Goal: Task Accomplishment & Management: Manage account settings

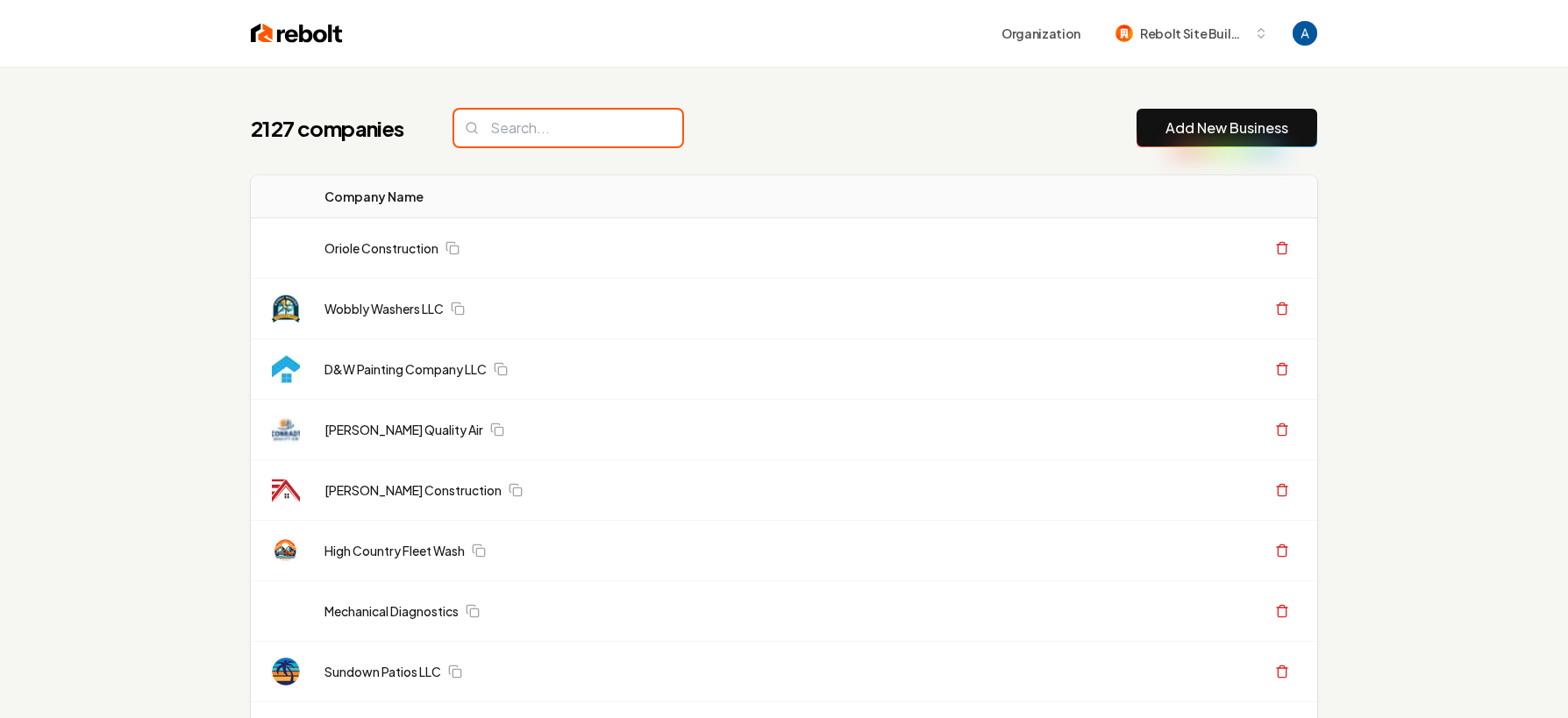
click at [532, 137] on input "search" at bounding box center [568, 128] width 228 height 37
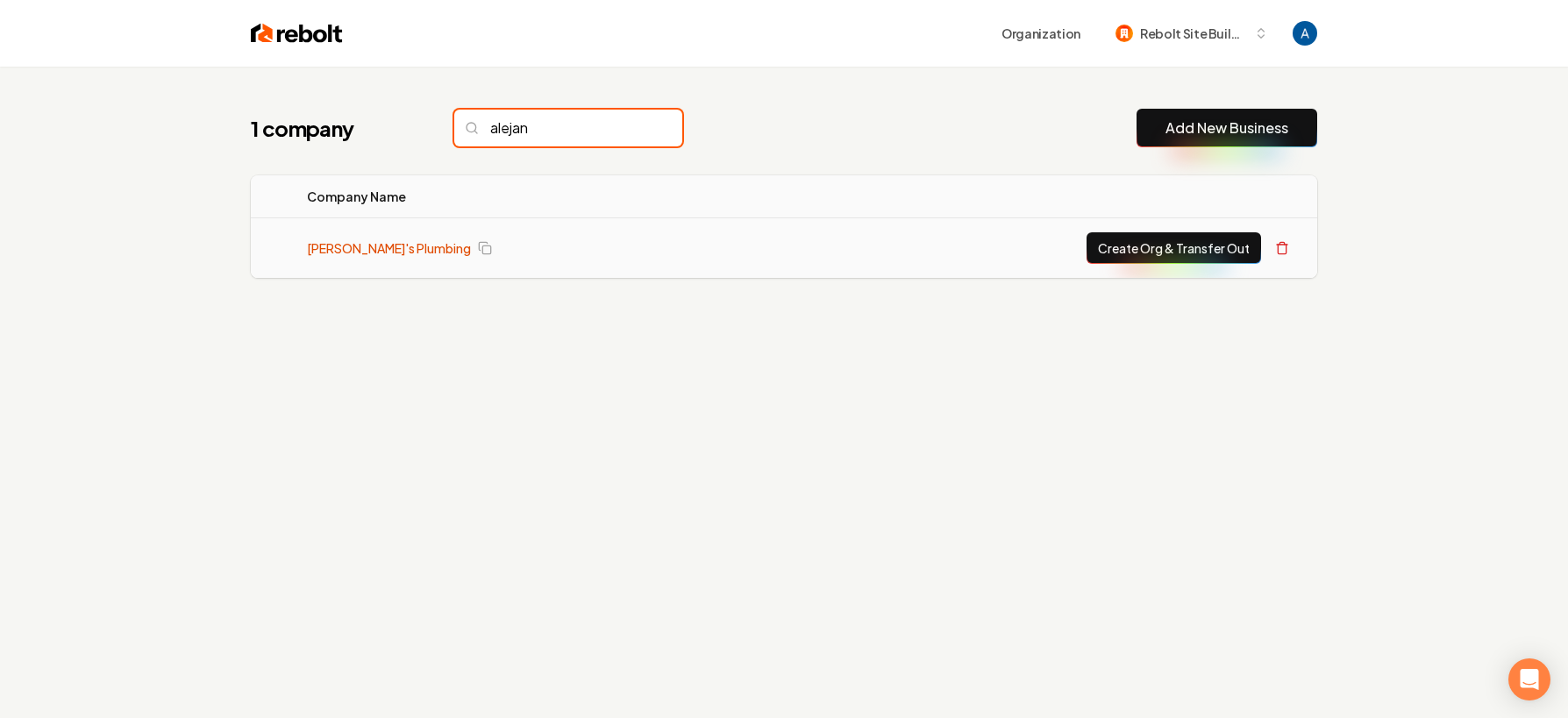
type input "alejan"
click at [403, 249] on link "[PERSON_NAME]'s Plumbing" at bounding box center [389, 248] width 164 height 17
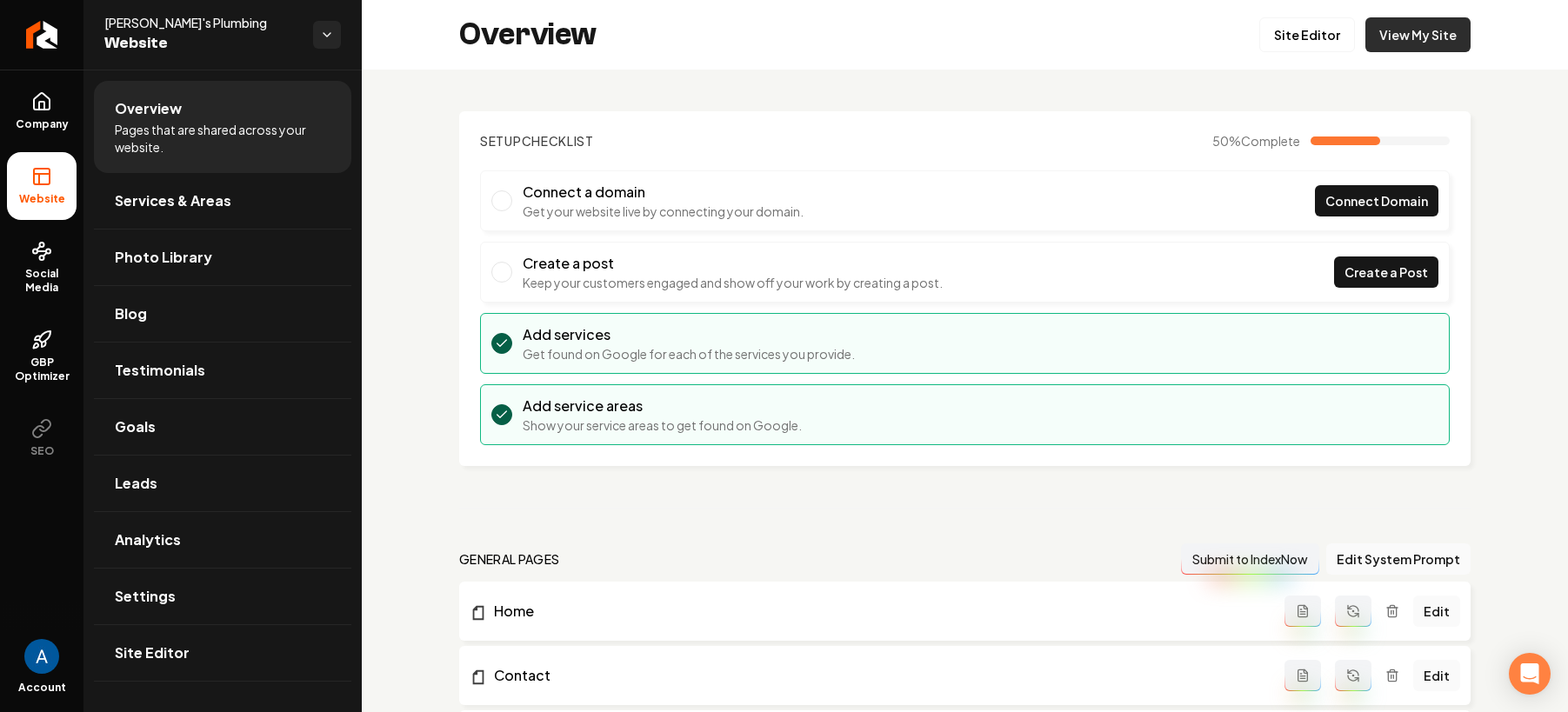
click at [1416, 39] on link "View My Site" at bounding box center [1417, 35] width 105 height 35
click at [1316, 43] on link "Site Editor" at bounding box center [1307, 35] width 96 height 35
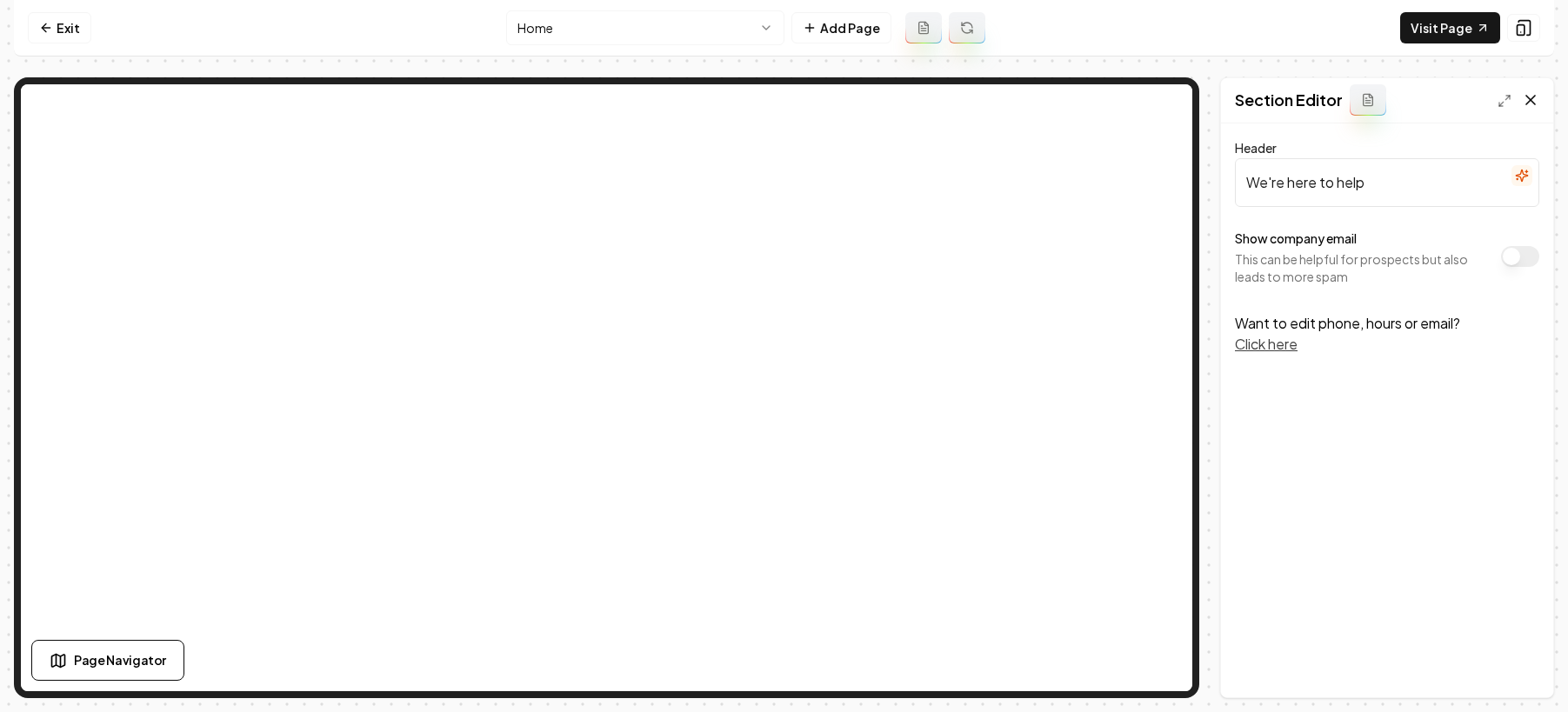
click at [1526, 99] on icon at bounding box center [1531, 99] width 17 height 17
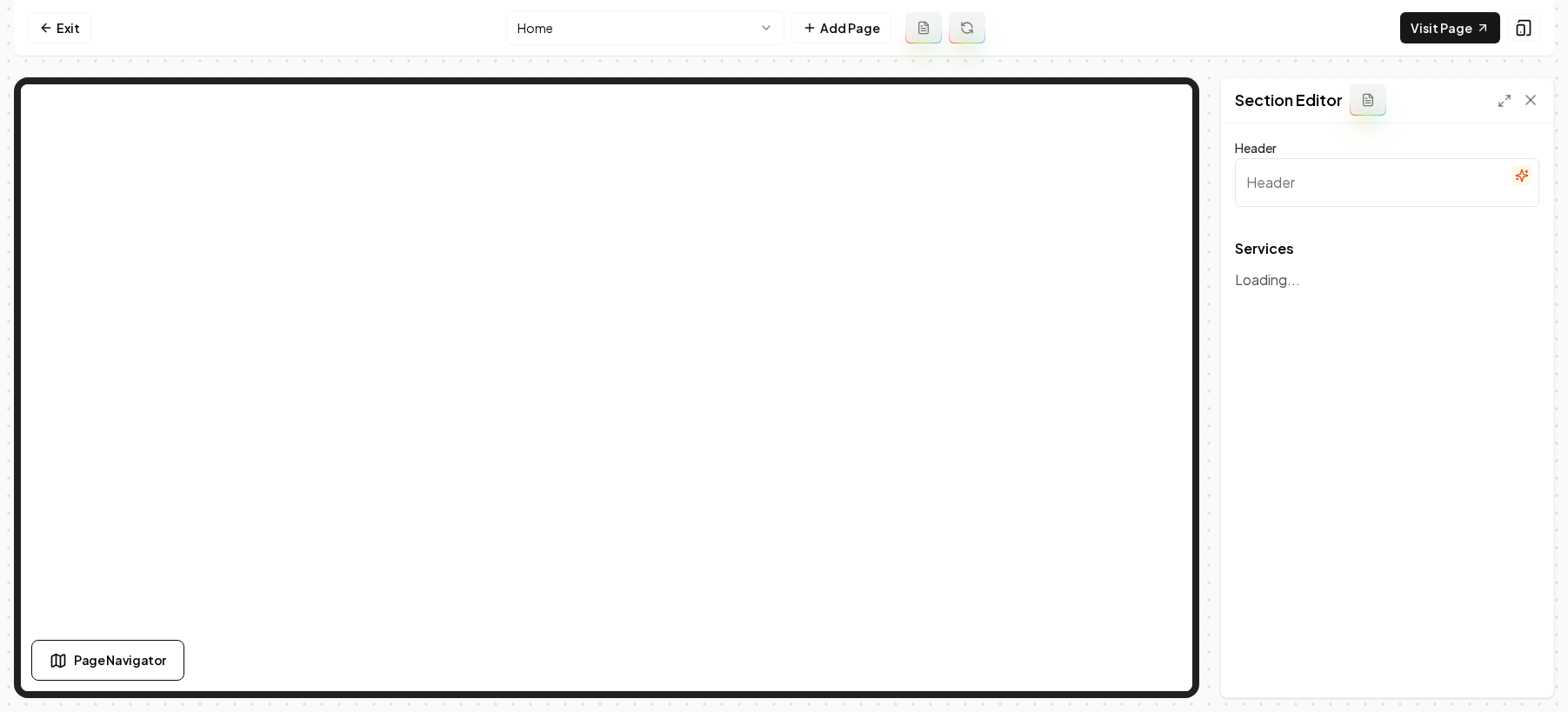
type input "Our Expert Plumbing Services"
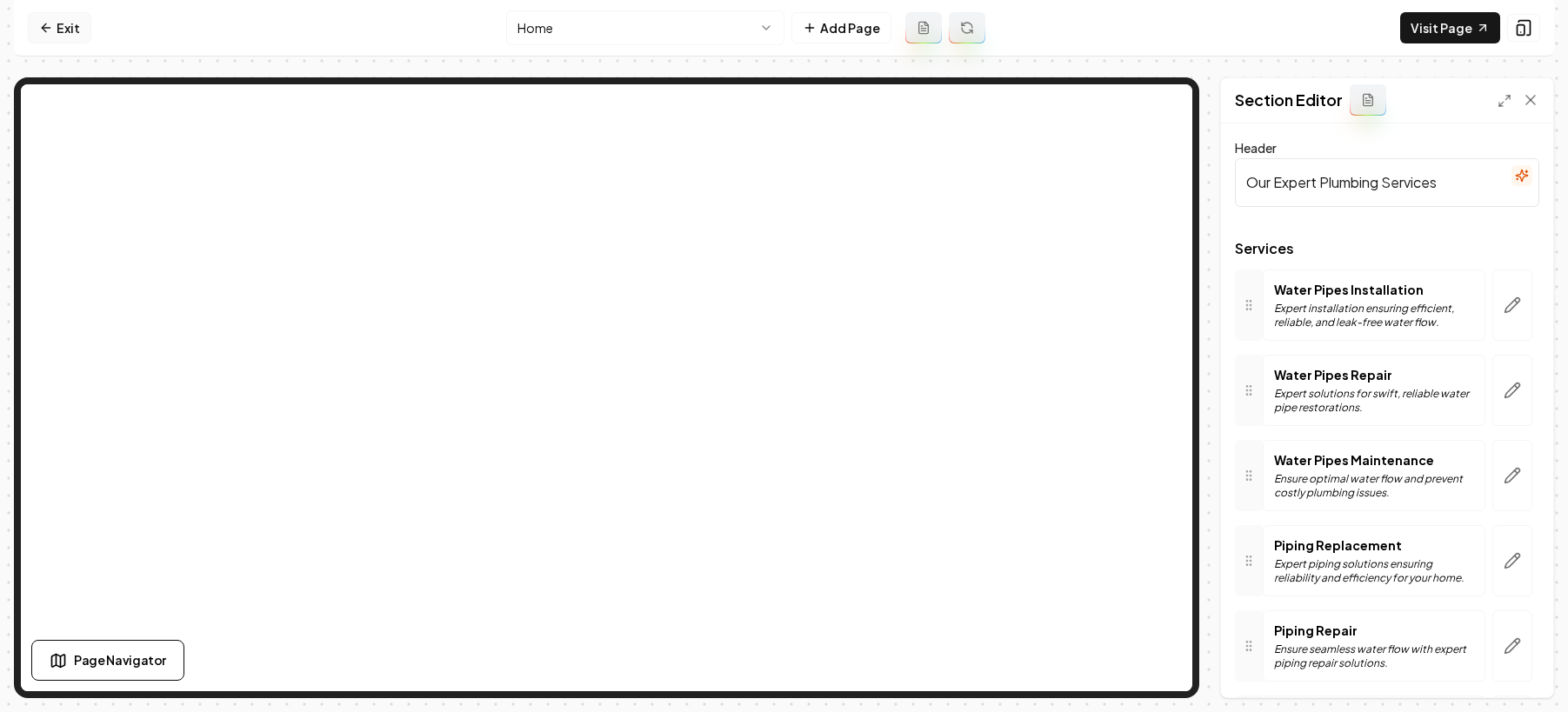
click at [47, 36] on link "Exit" at bounding box center [59, 27] width 64 height 31
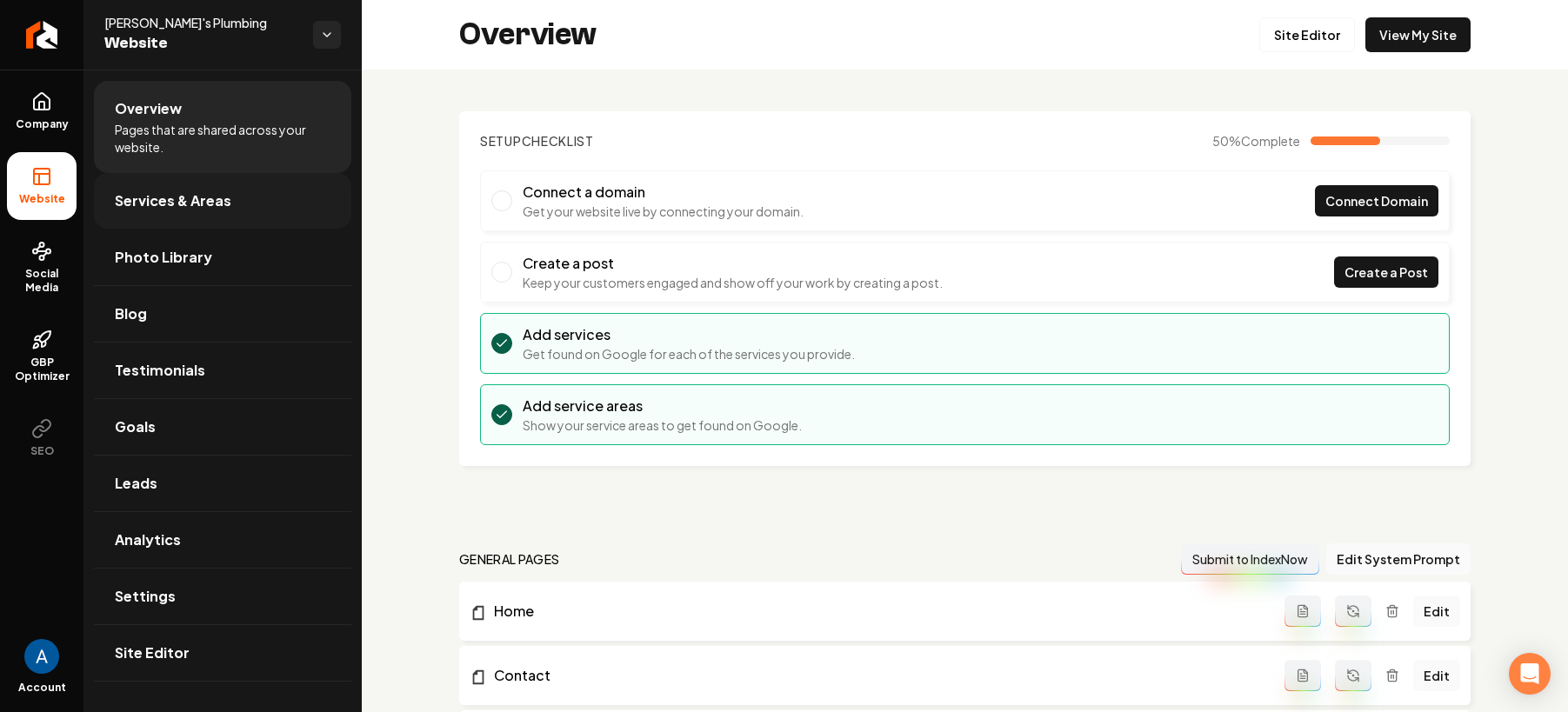
click at [153, 196] on span "Services & Areas" at bounding box center [174, 201] width 117 height 21
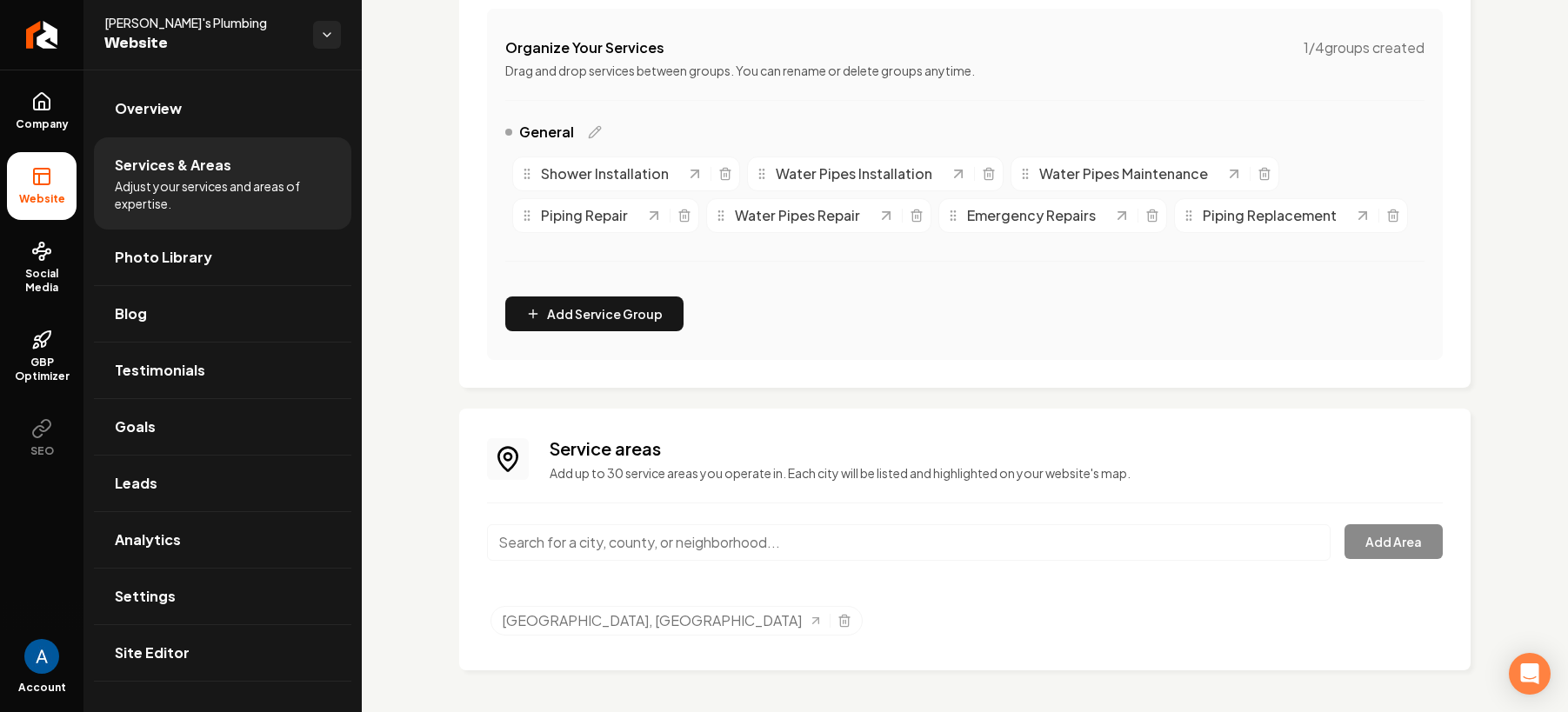
scroll to position [373, 0]
click at [637, 536] on input "Main content area" at bounding box center [909, 542] width 844 height 37
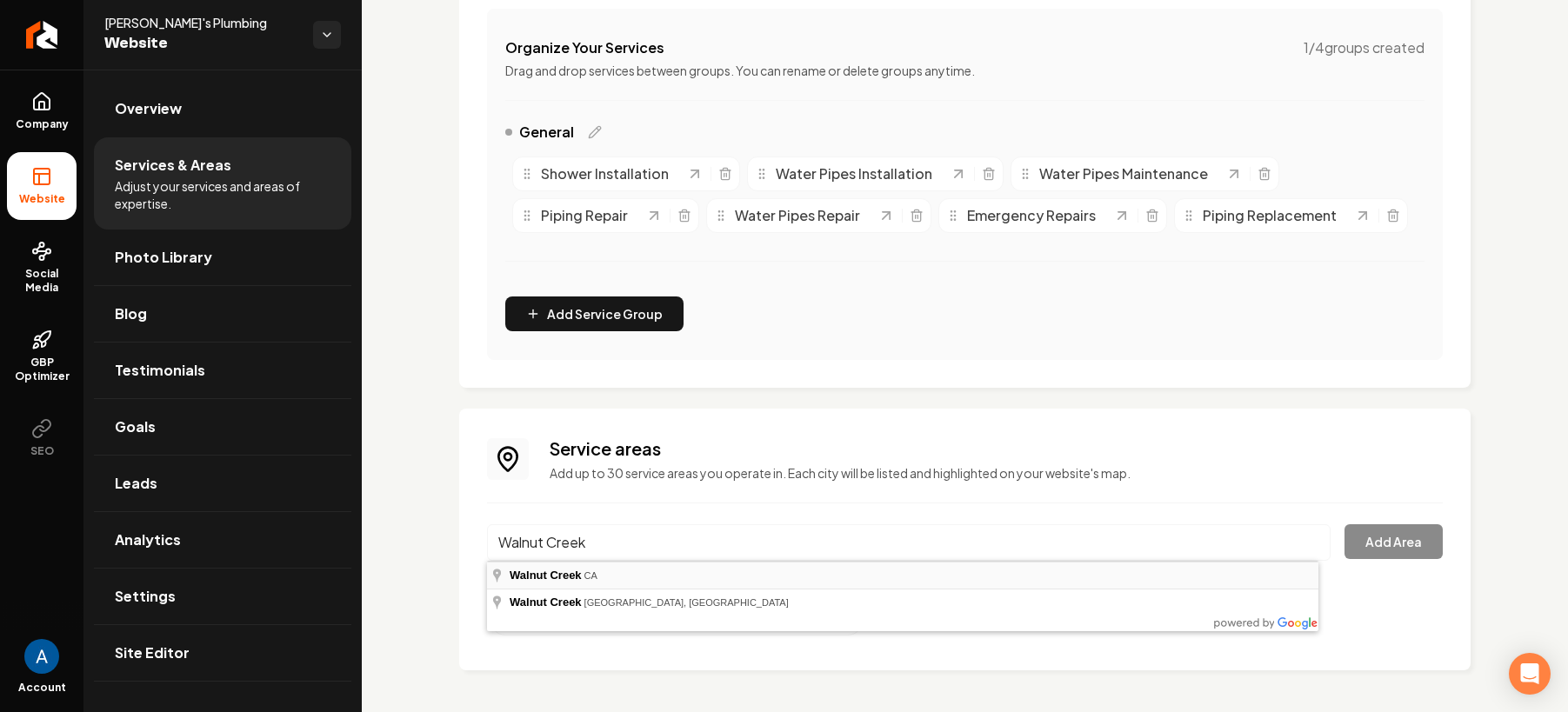
type input "[GEOGRAPHIC_DATA], [GEOGRAPHIC_DATA]"
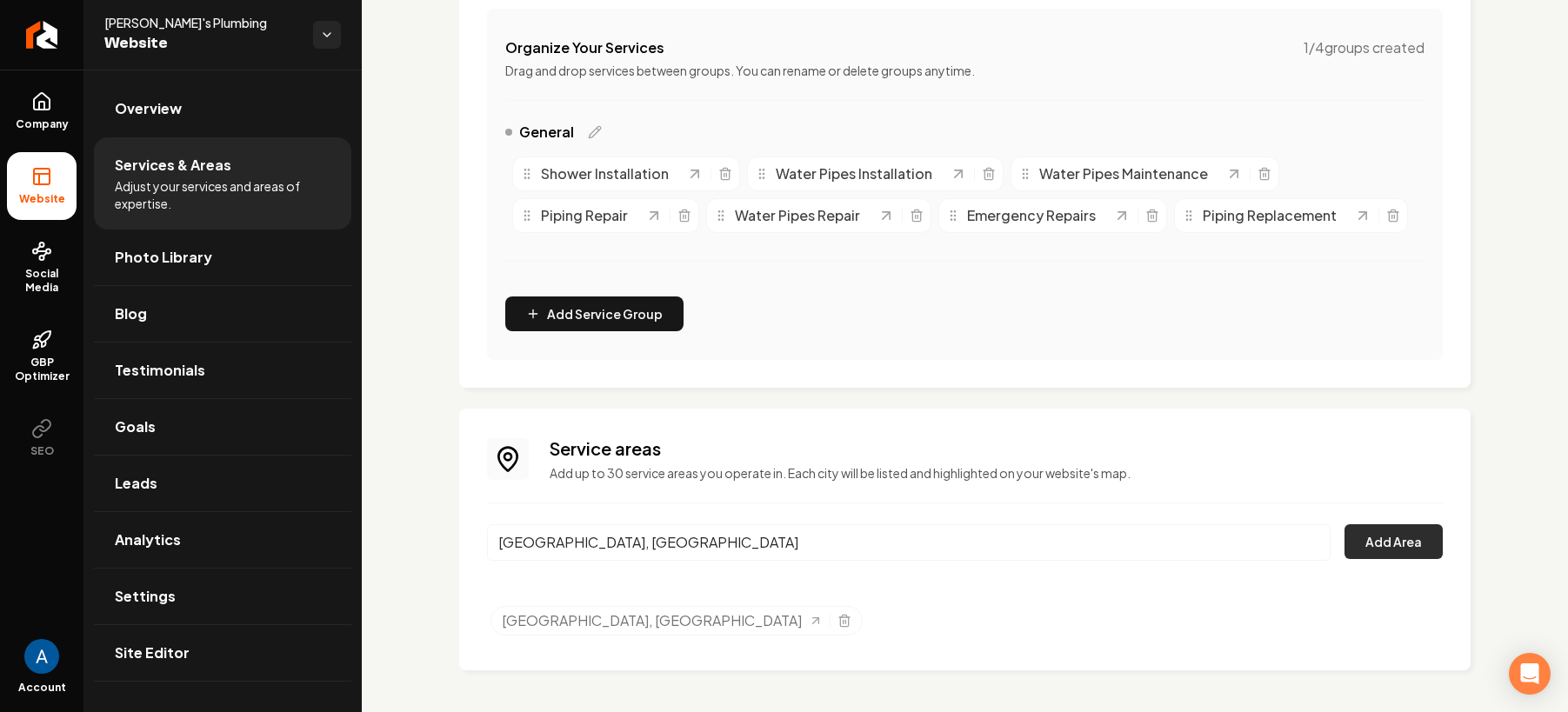
click at [1345, 543] on button "Add Area" at bounding box center [1394, 541] width 99 height 35
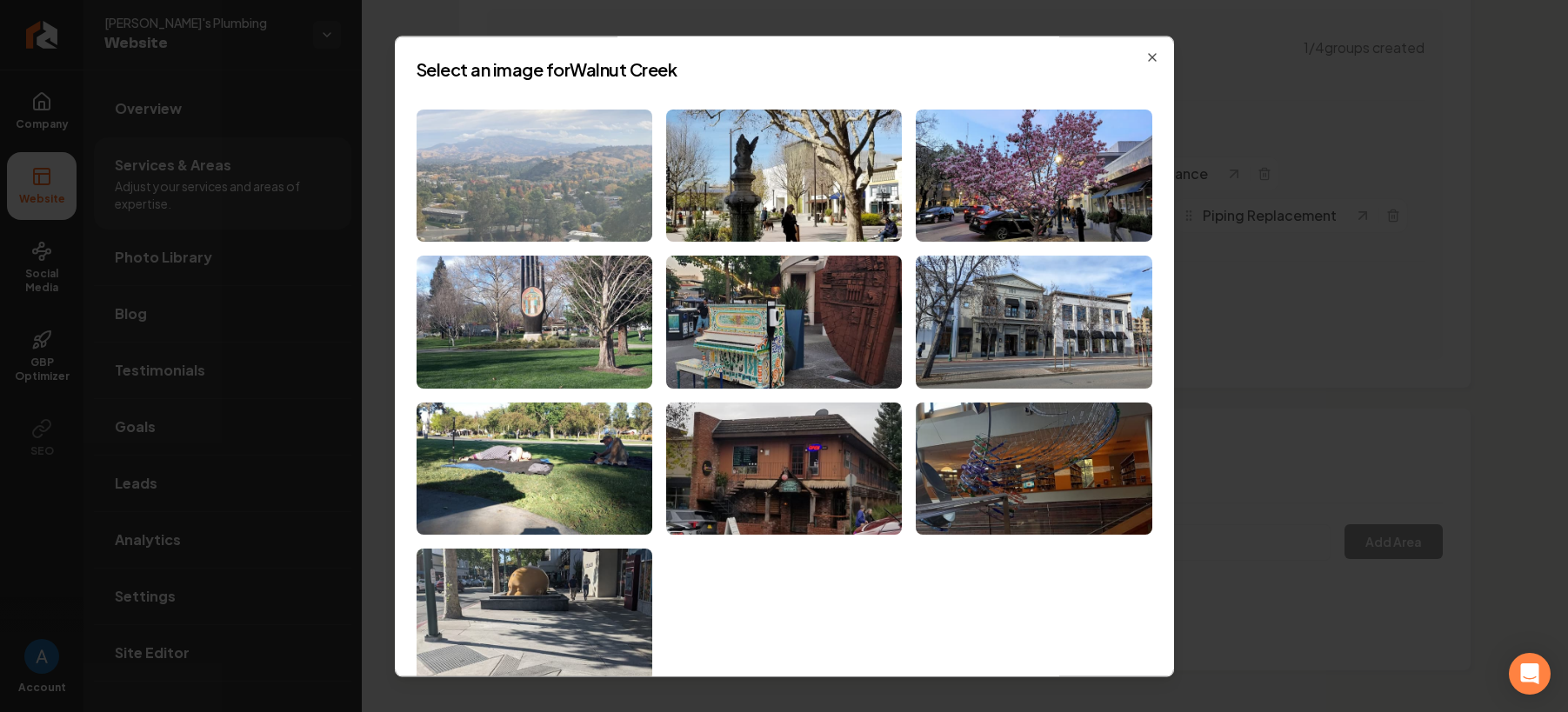
click at [531, 161] on img at bounding box center [534, 176] width 236 height 133
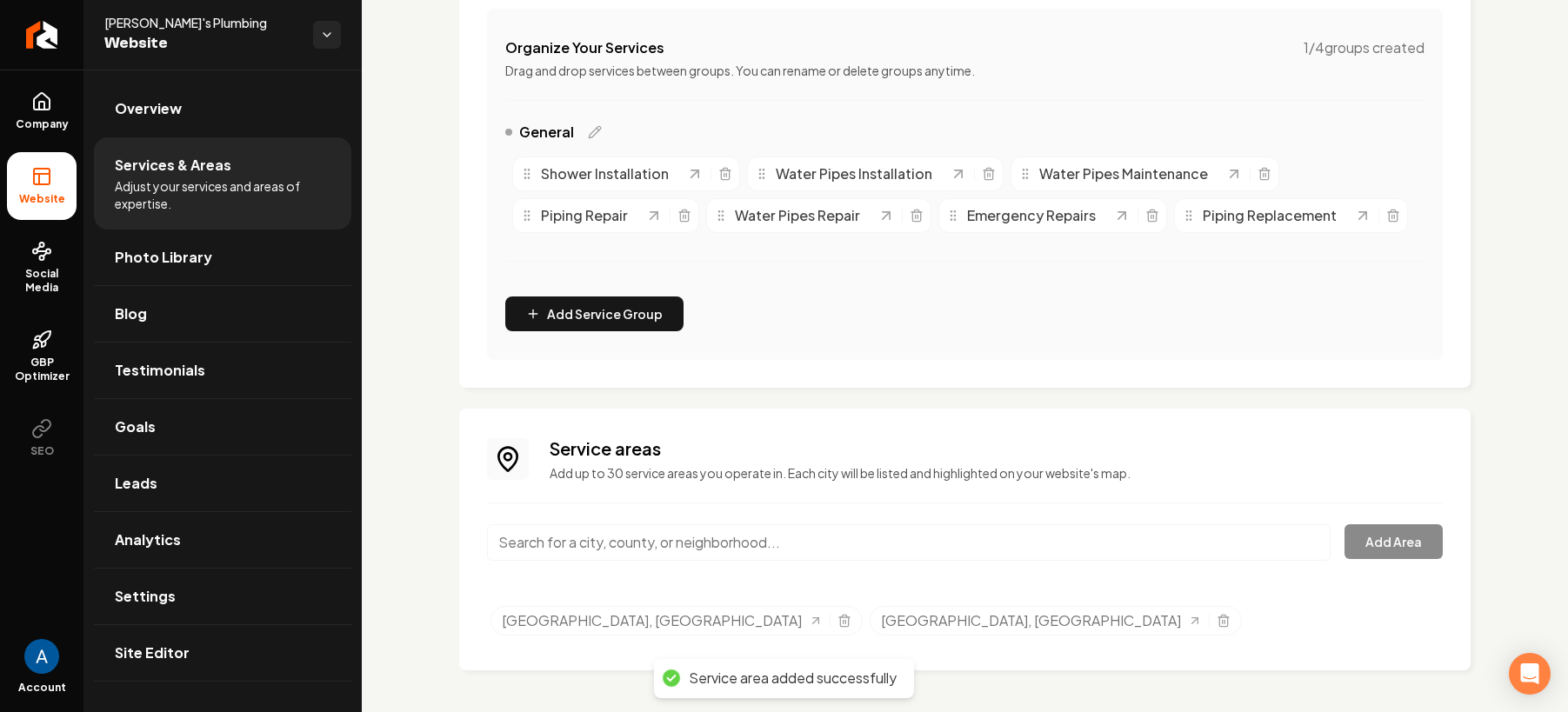
click at [649, 549] on input "Main content area" at bounding box center [909, 542] width 844 height 37
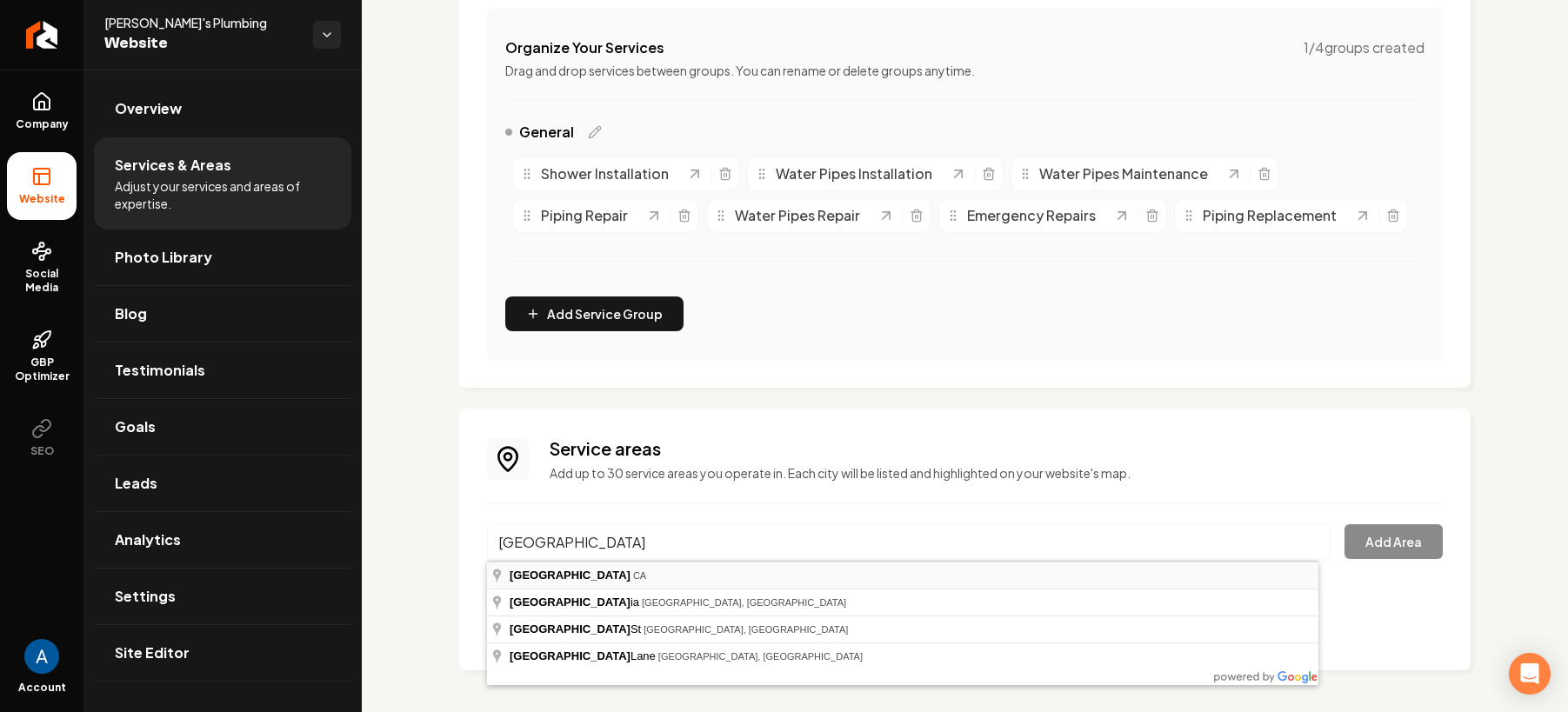
type input "[GEOGRAPHIC_DATA], [GEOGRAPHIC_DATA]"
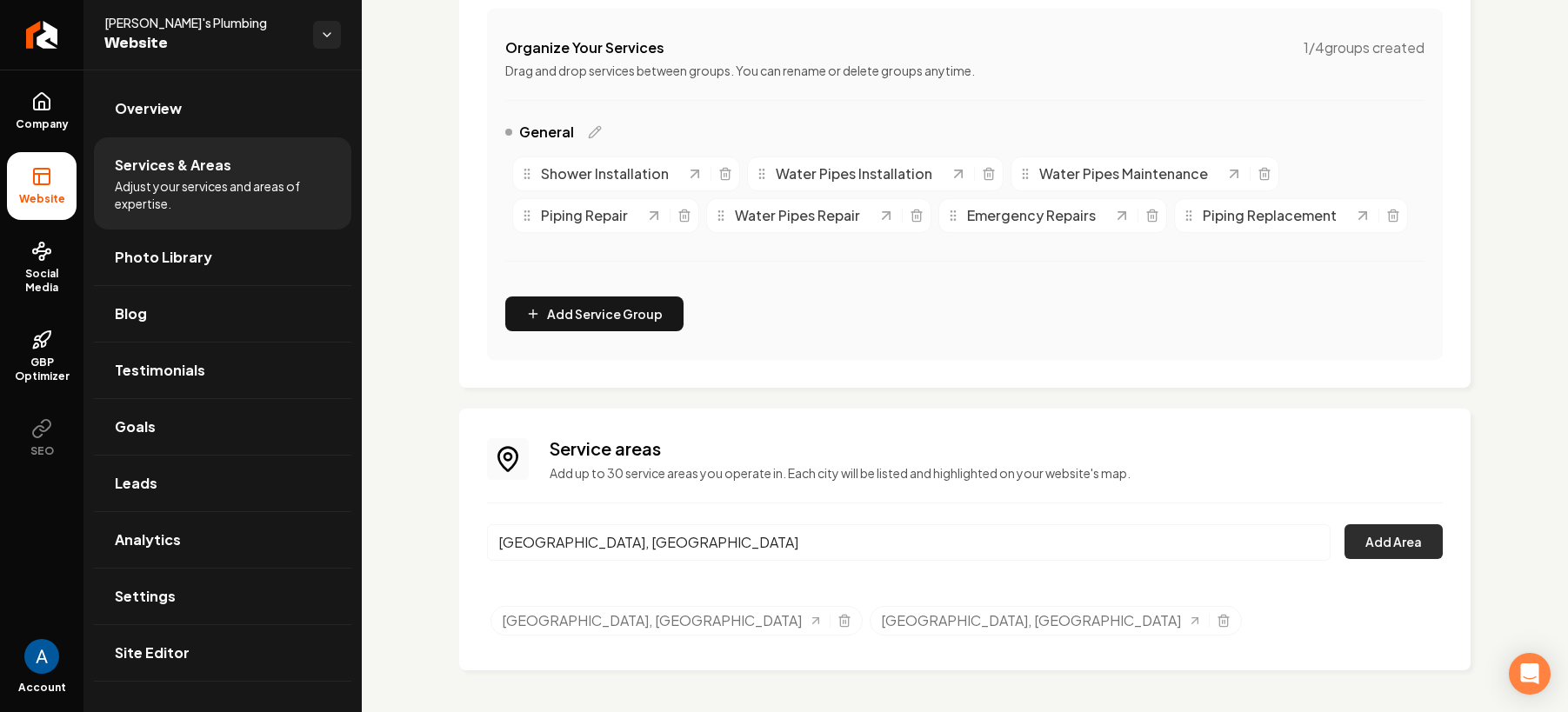
click at [1373, 541] on button "Add Area" at bounding box center [1394, 541] width 99 height 35
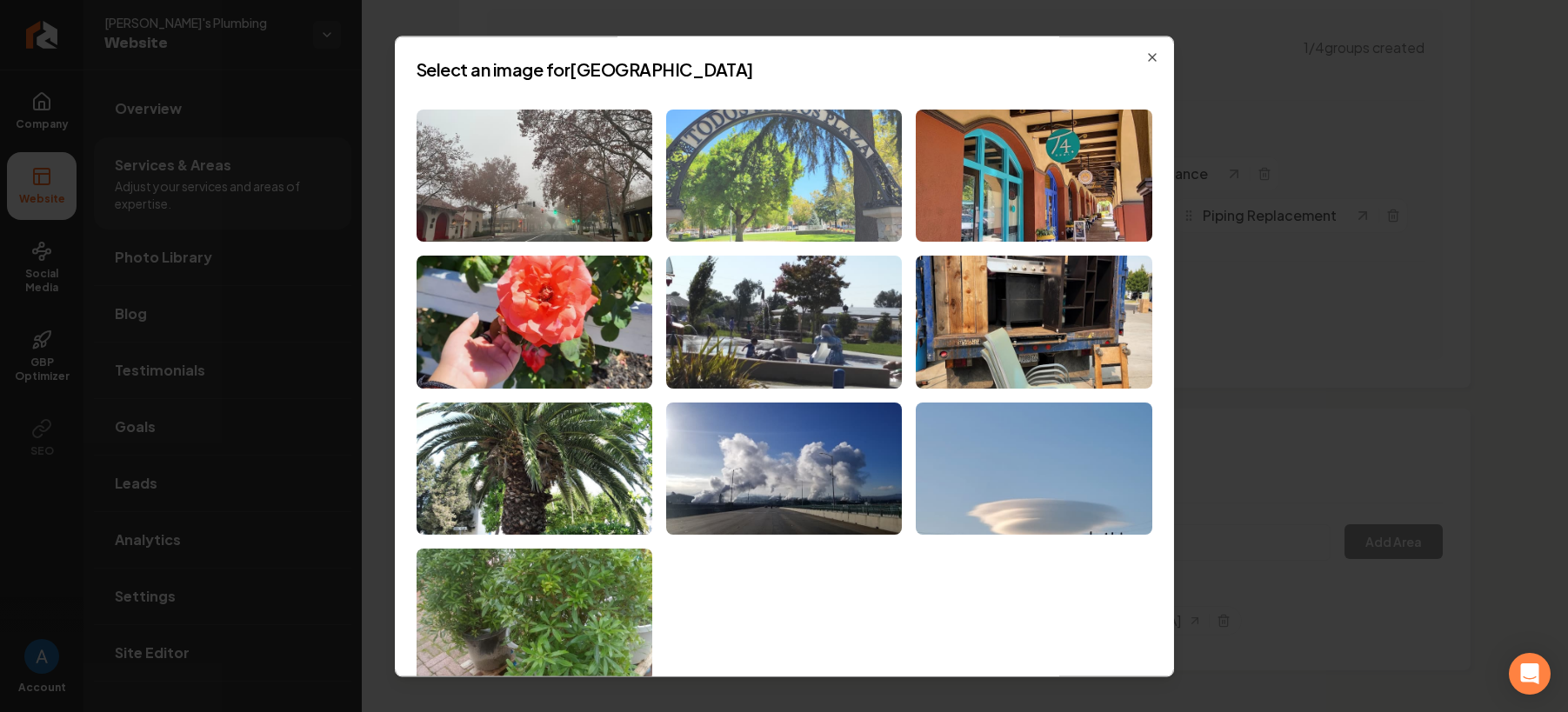
click at [800, 210] on img at bounding box center [784, 176] width 236 height 133
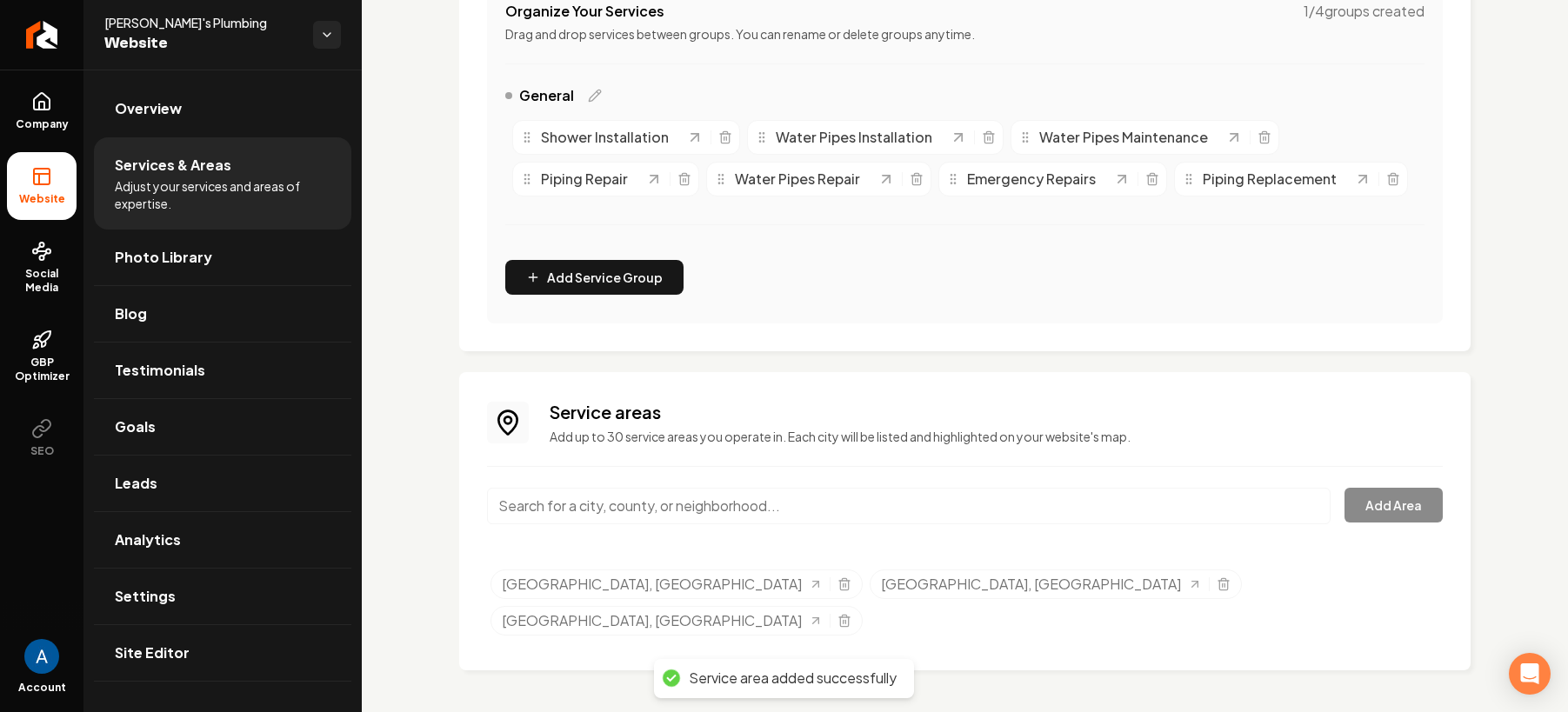
click at [603, 524] on input "Main content area" at bounding box center [909, 506] width 844 height 37
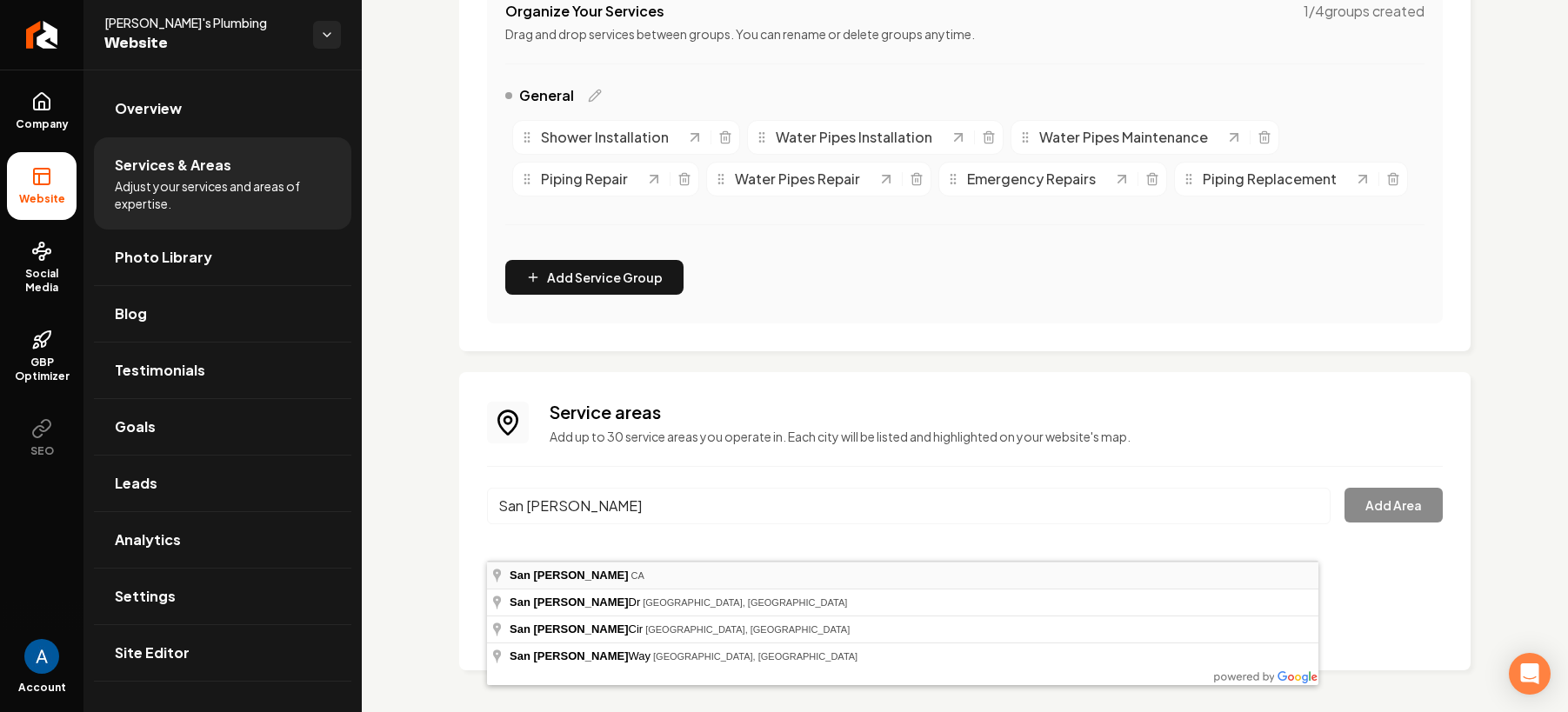
type input "[GEOGRAPHIC_DATA], [GEOGRAPHIC_DATA]"
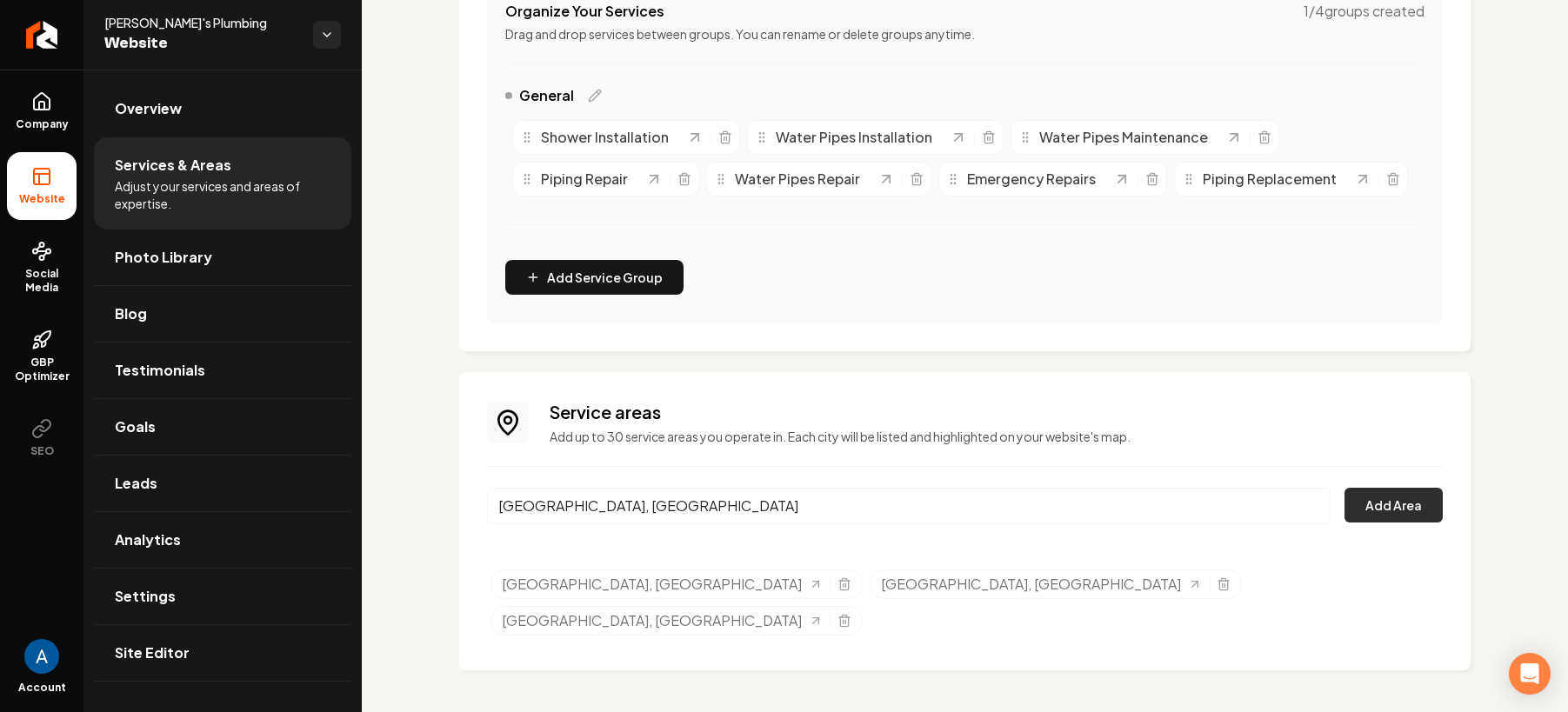
click at [1355, 522] on button "Add Area" at bounding box center [1394, 505] width 99 height 35
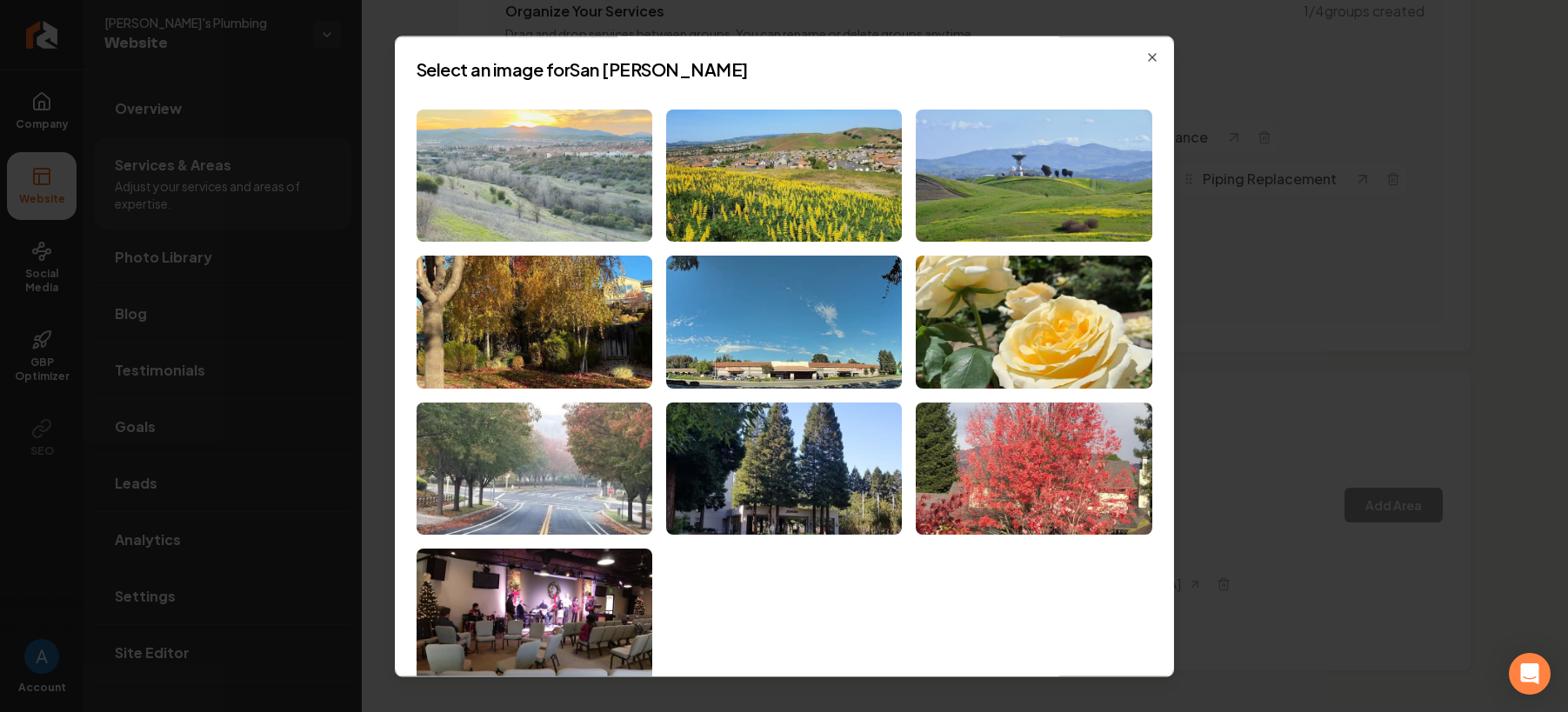
click at [571, 184] on img at bounding box center [534, 176] width 236 height 133
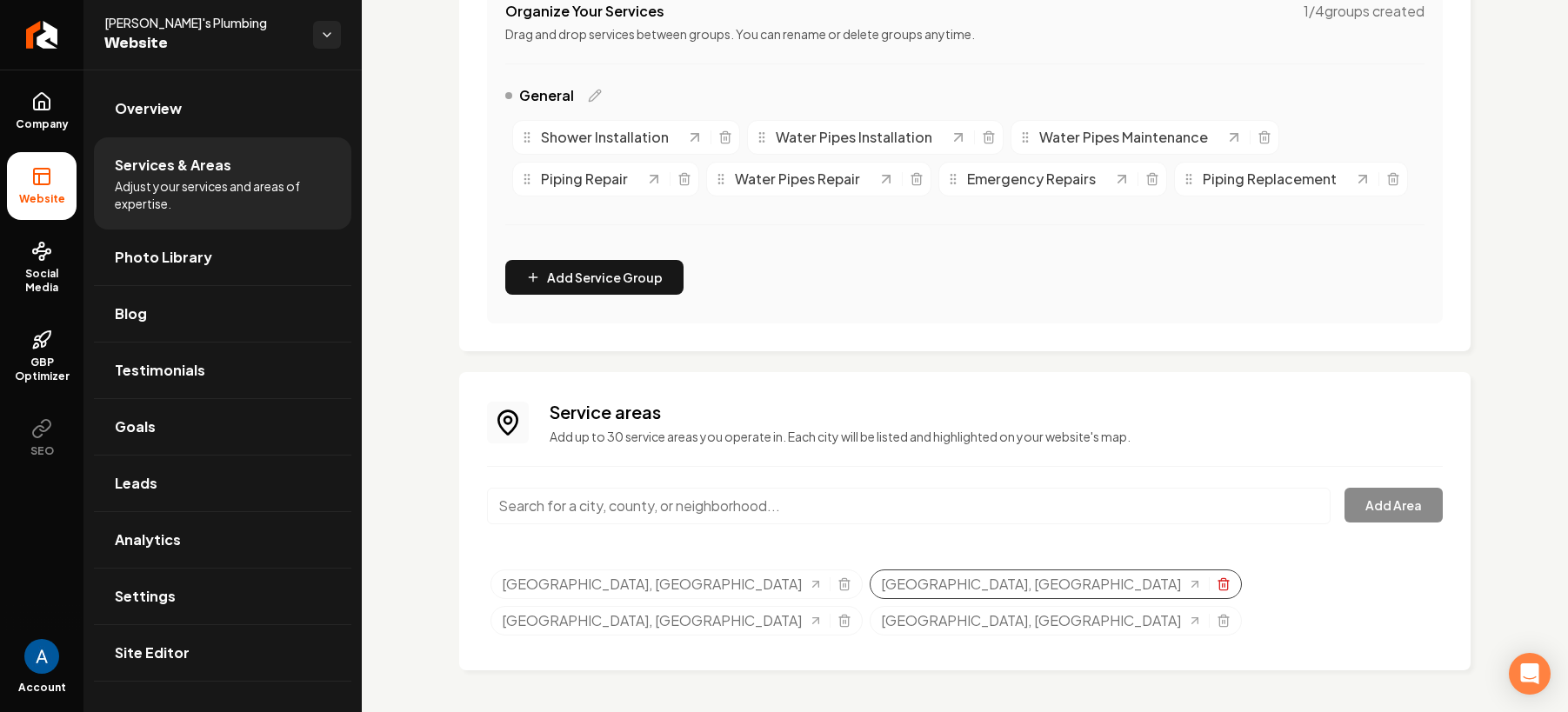
click at [1219, 591] on icon "Selected tags" at bounding box center [1223, 585] width 8 height 9
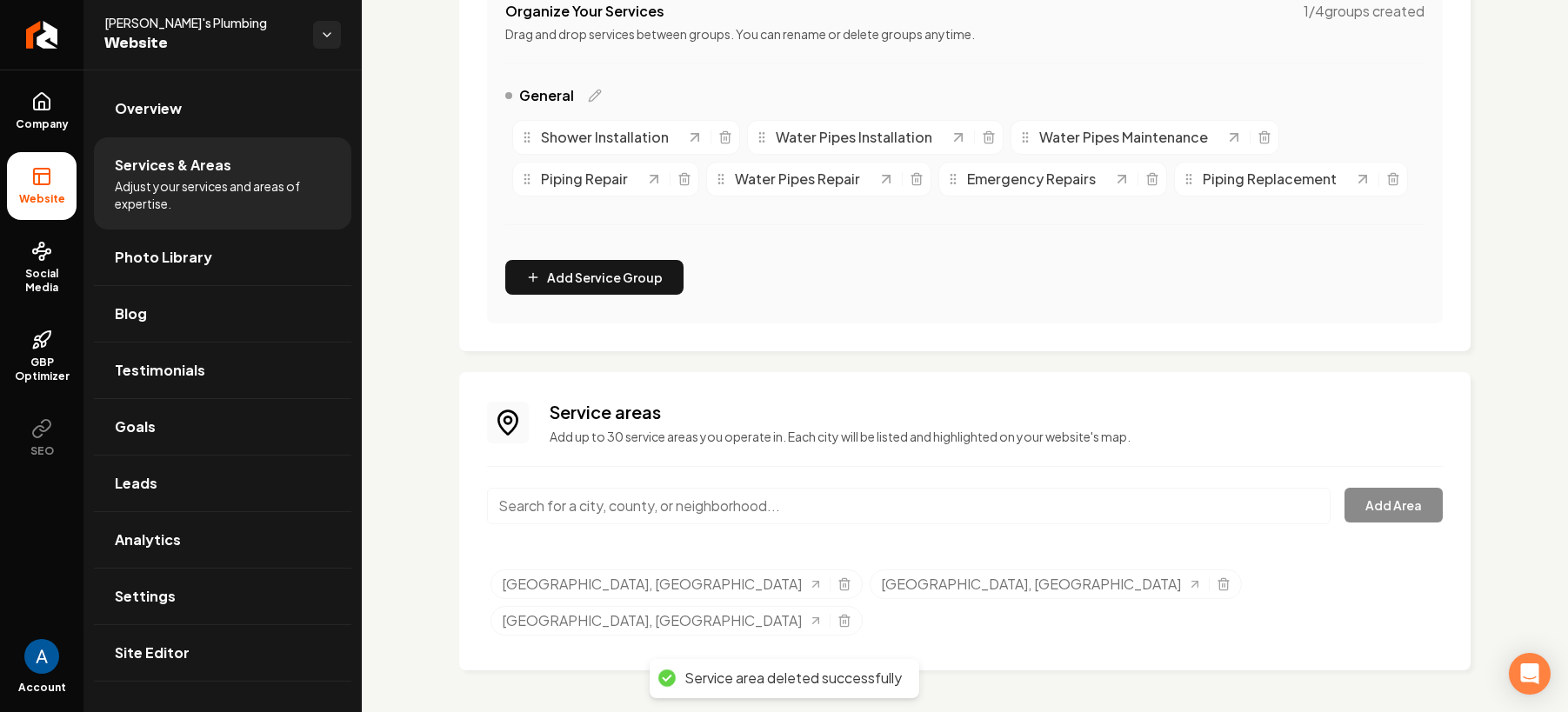
click at [651, 524] on input "Main content area" at bounding box center [909, 506] width 844 height 37
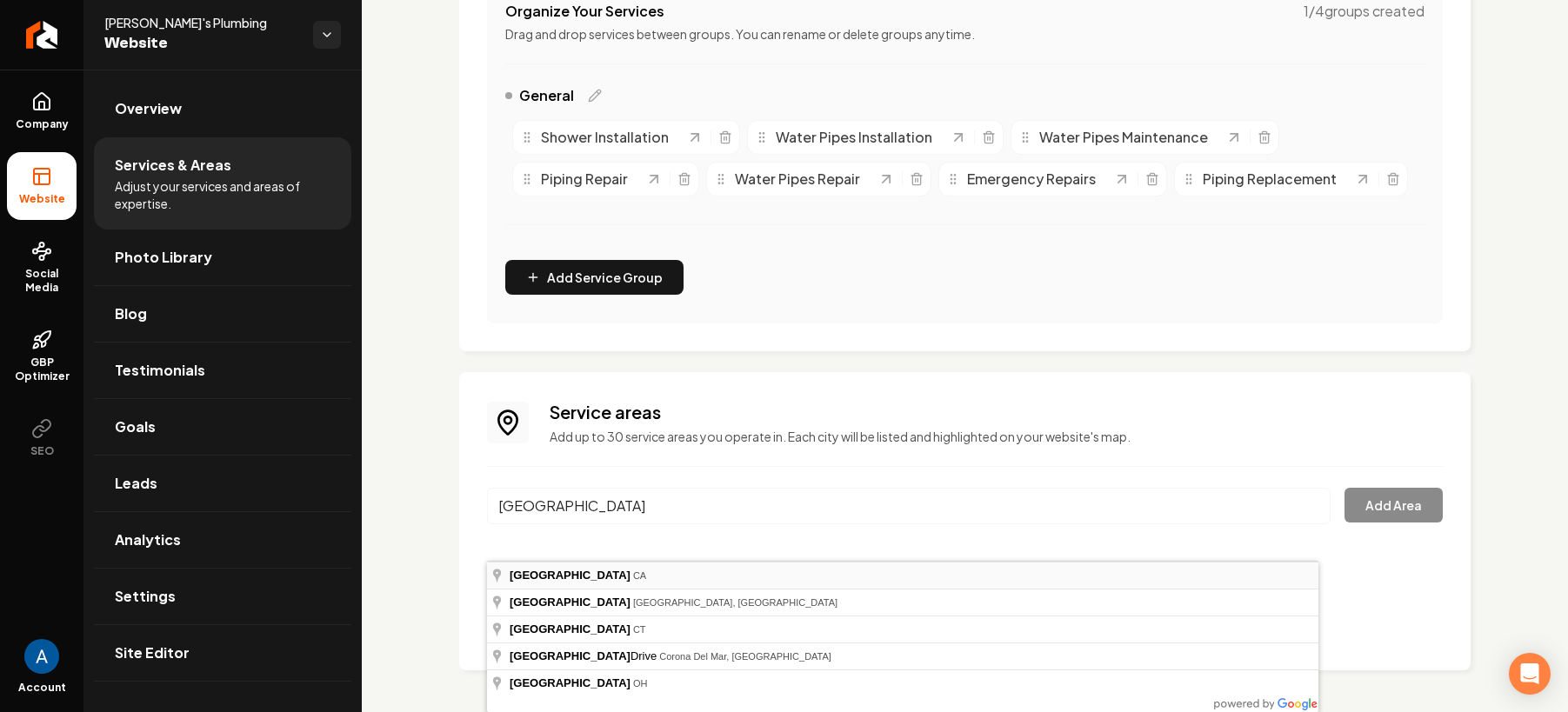
type input "[GEOGRAPHIC_DATA], [GEOGRAPHIC_DATA]"
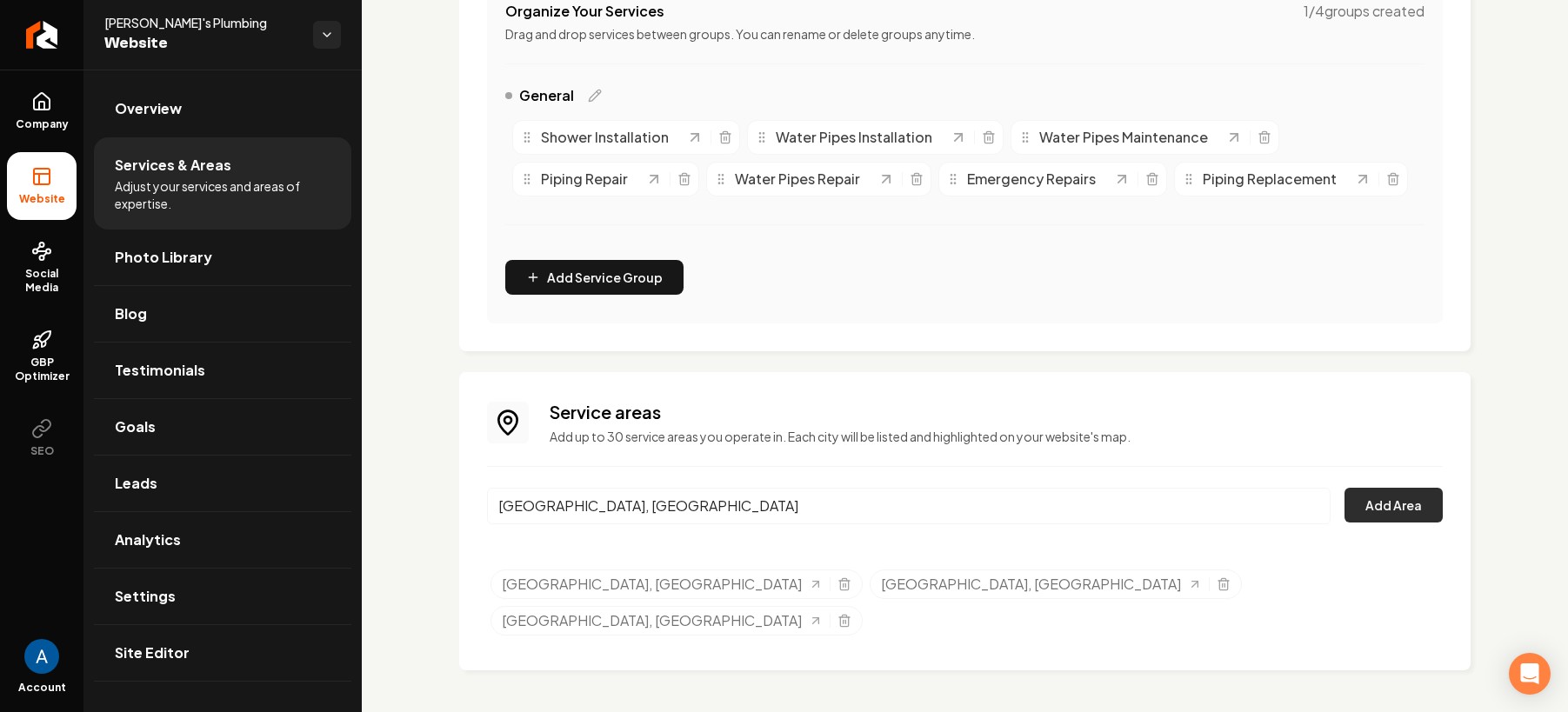
click at [1371, 522] on button "Add Area" at bounding box center [1394, 505] width 99 height 35
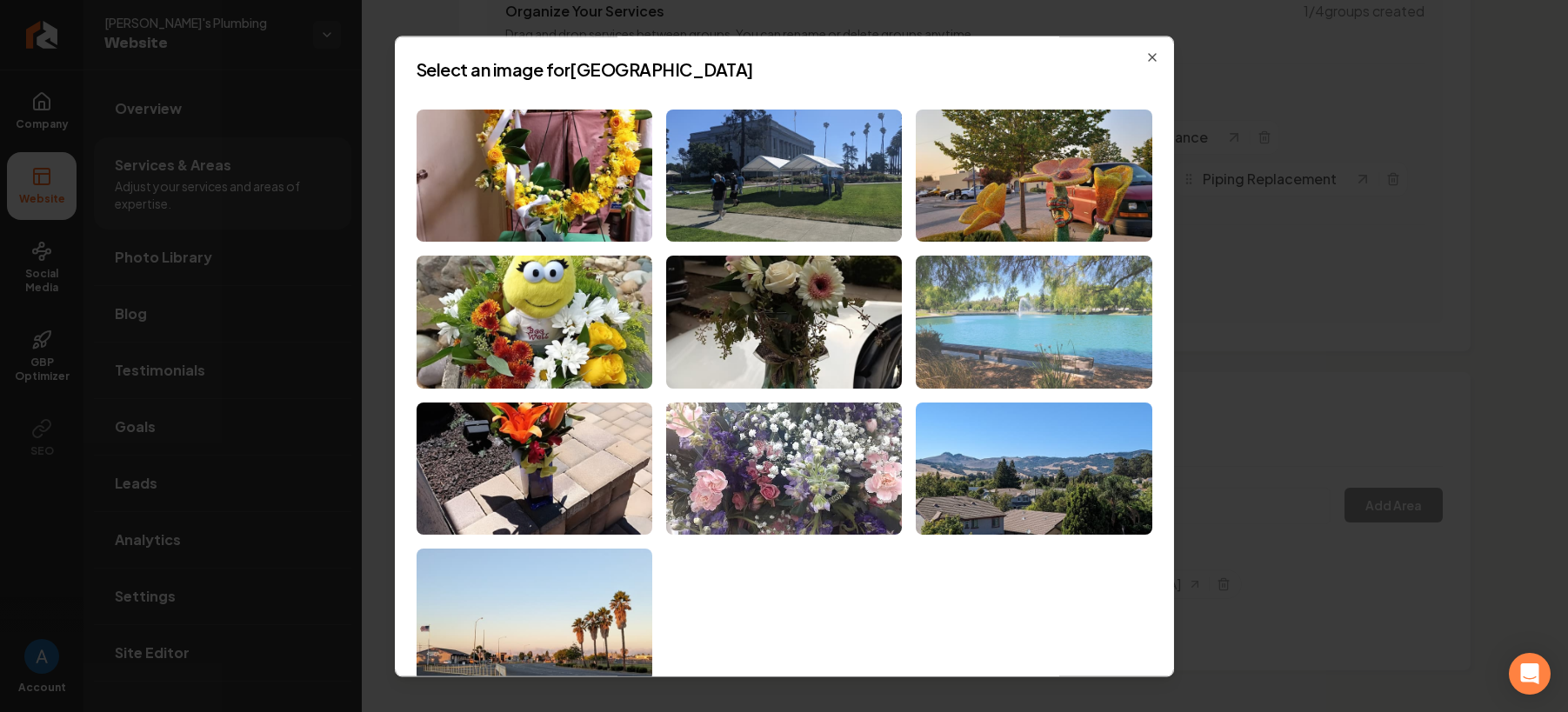
click at [967, 298] on img at bounding box center [1034, 323] width 236 height 133
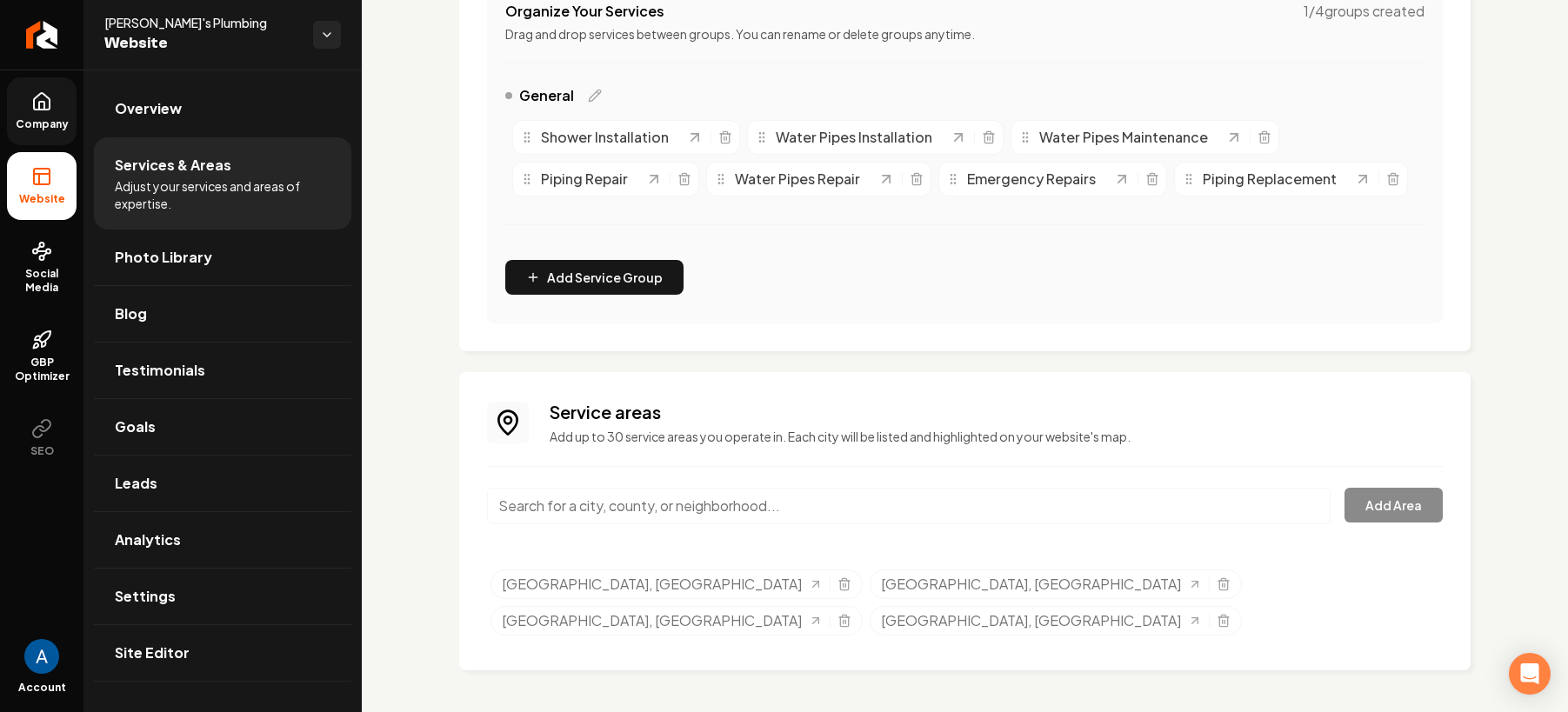
click at [14, 105] on link "Company" at bounding box center [42, 111] width 69 height 68
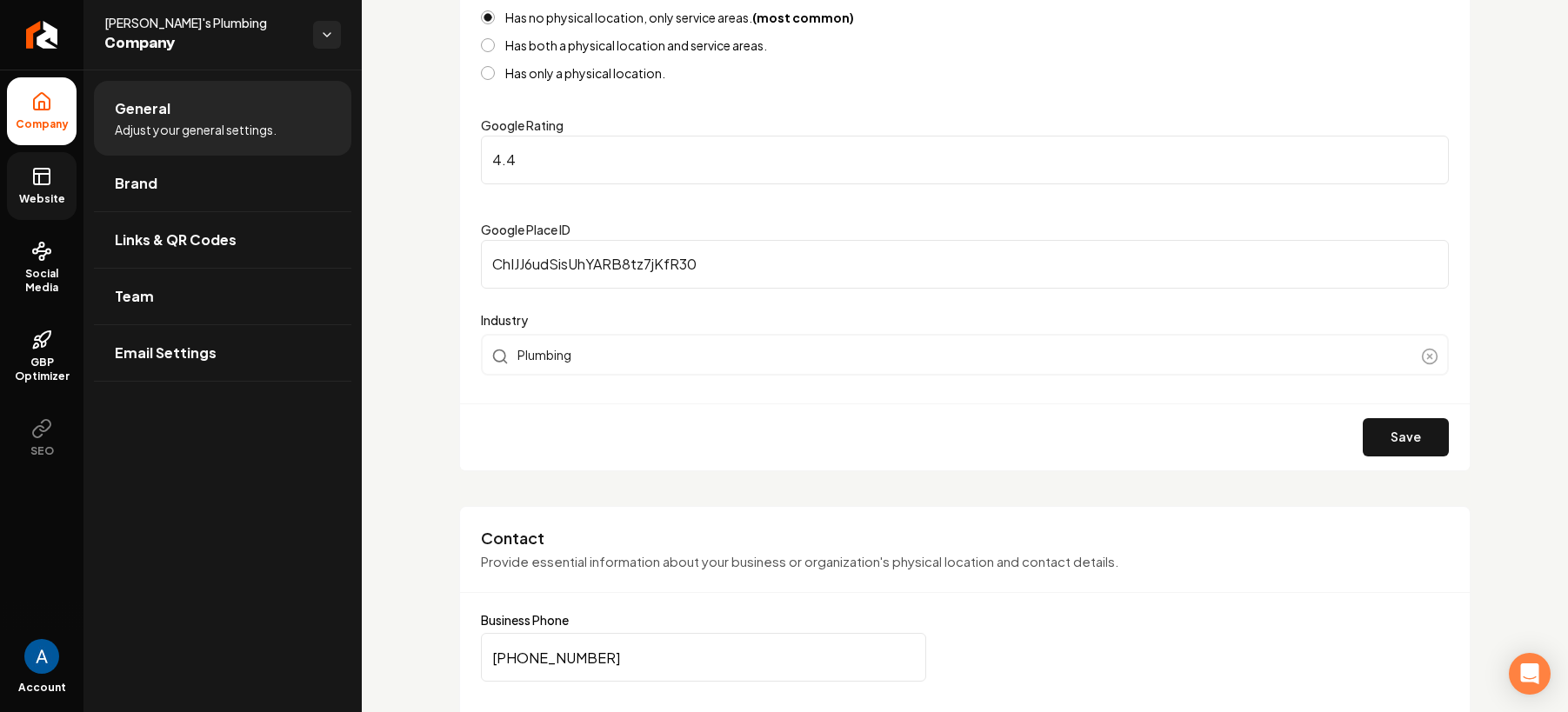
click at [29, 186] on link "Website" at bounding box center [42, 186] width 69 height 68
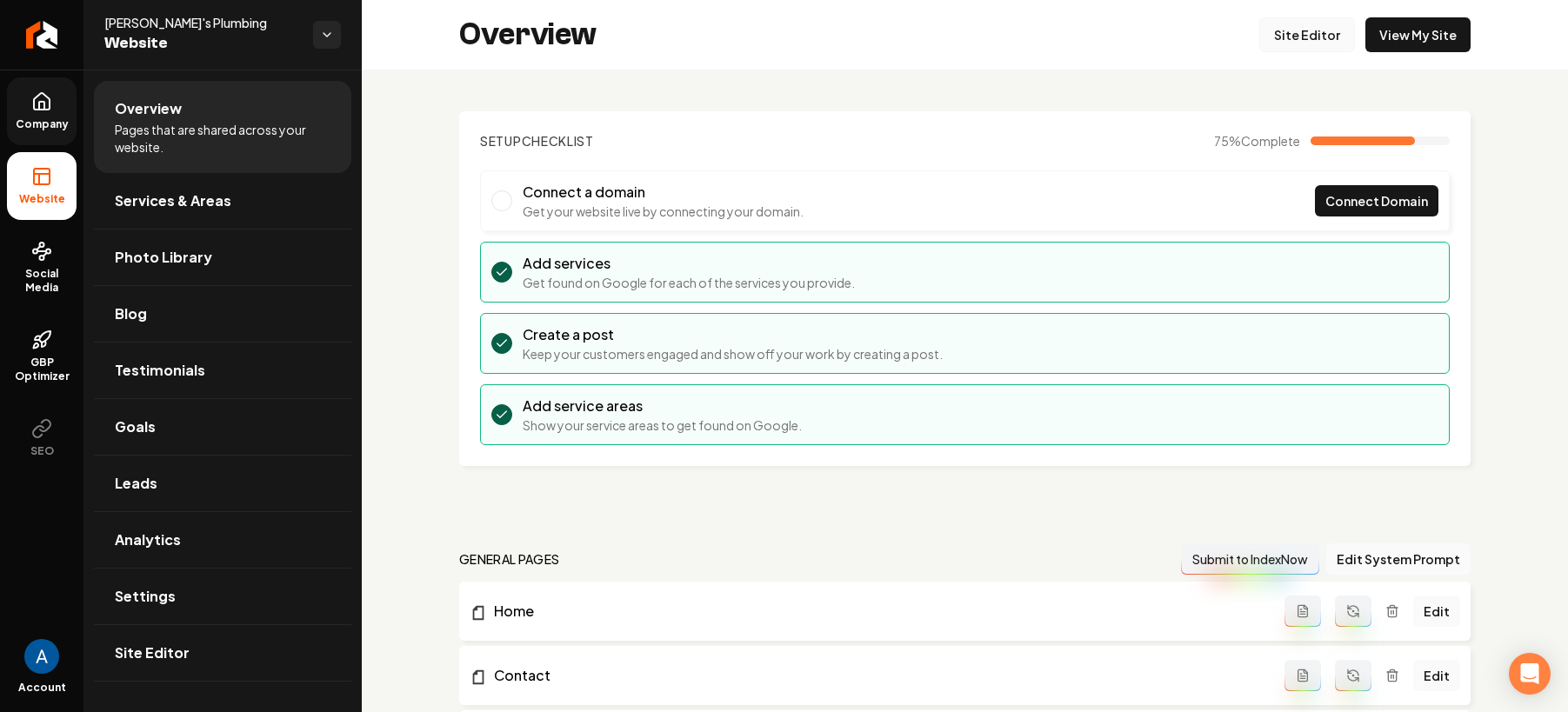
click at [1296, 40] on link "Site Editor" at bounding box center [1307, 35] width 96 height 35
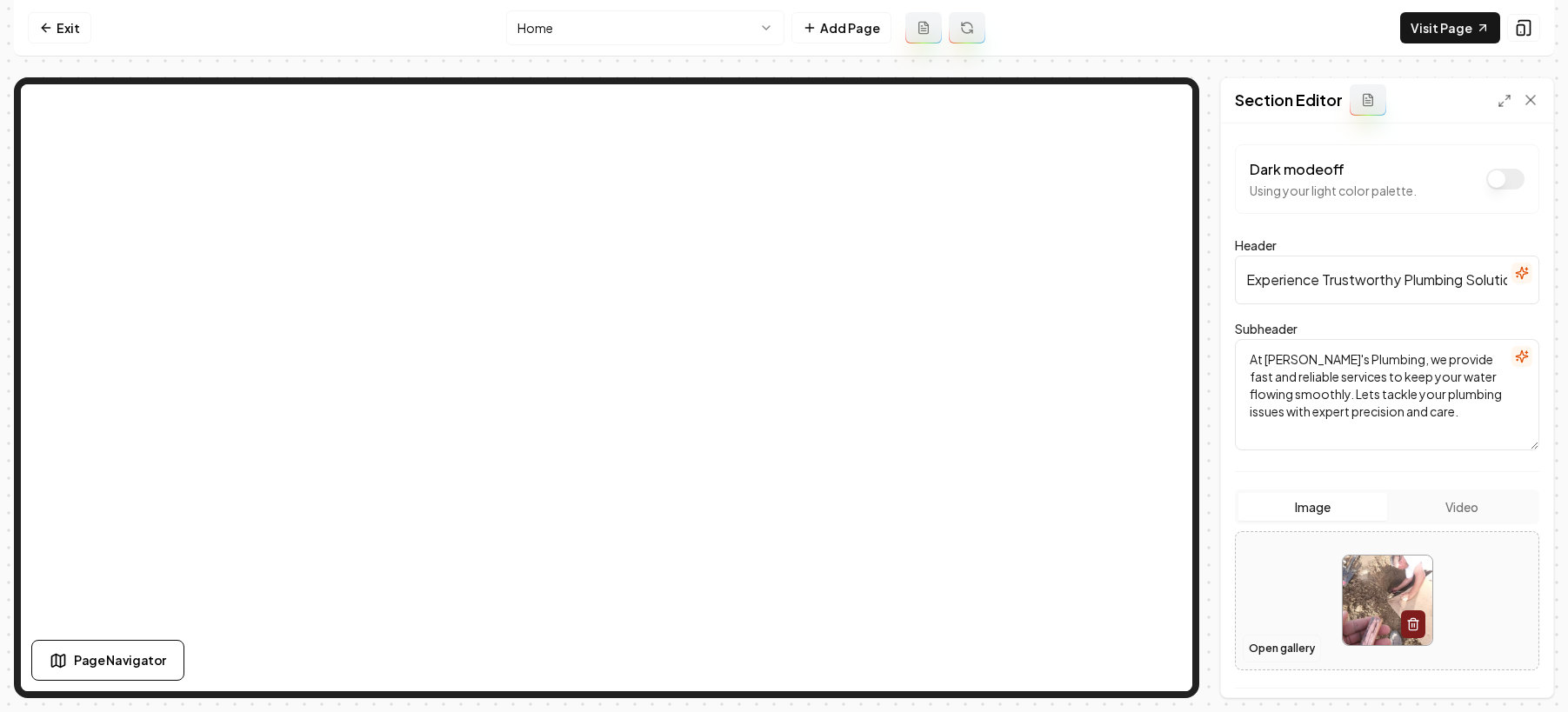
click at [1279, 641] on button "Open gallery" at bounding box center [1282, 648] width 79 height 27
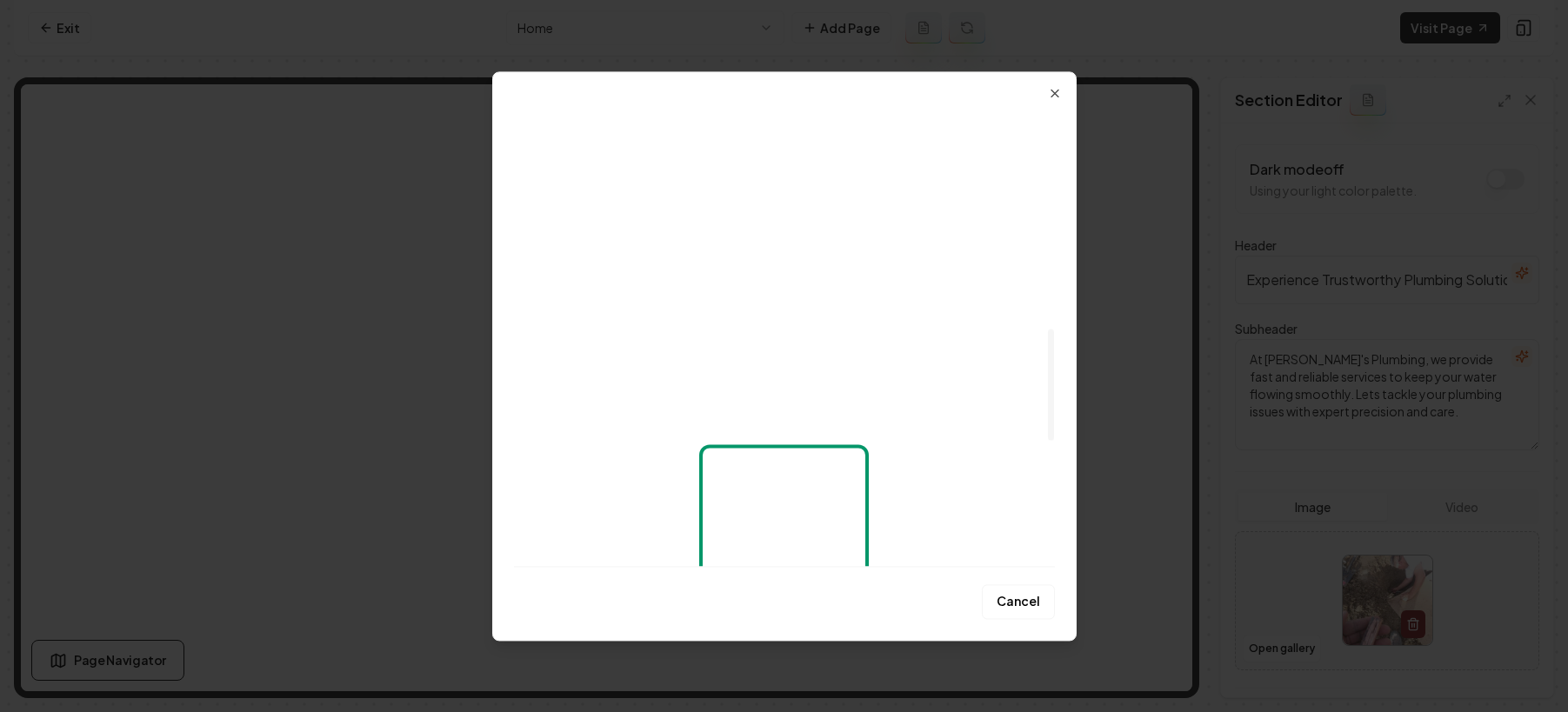
scroll to position [913, 0]
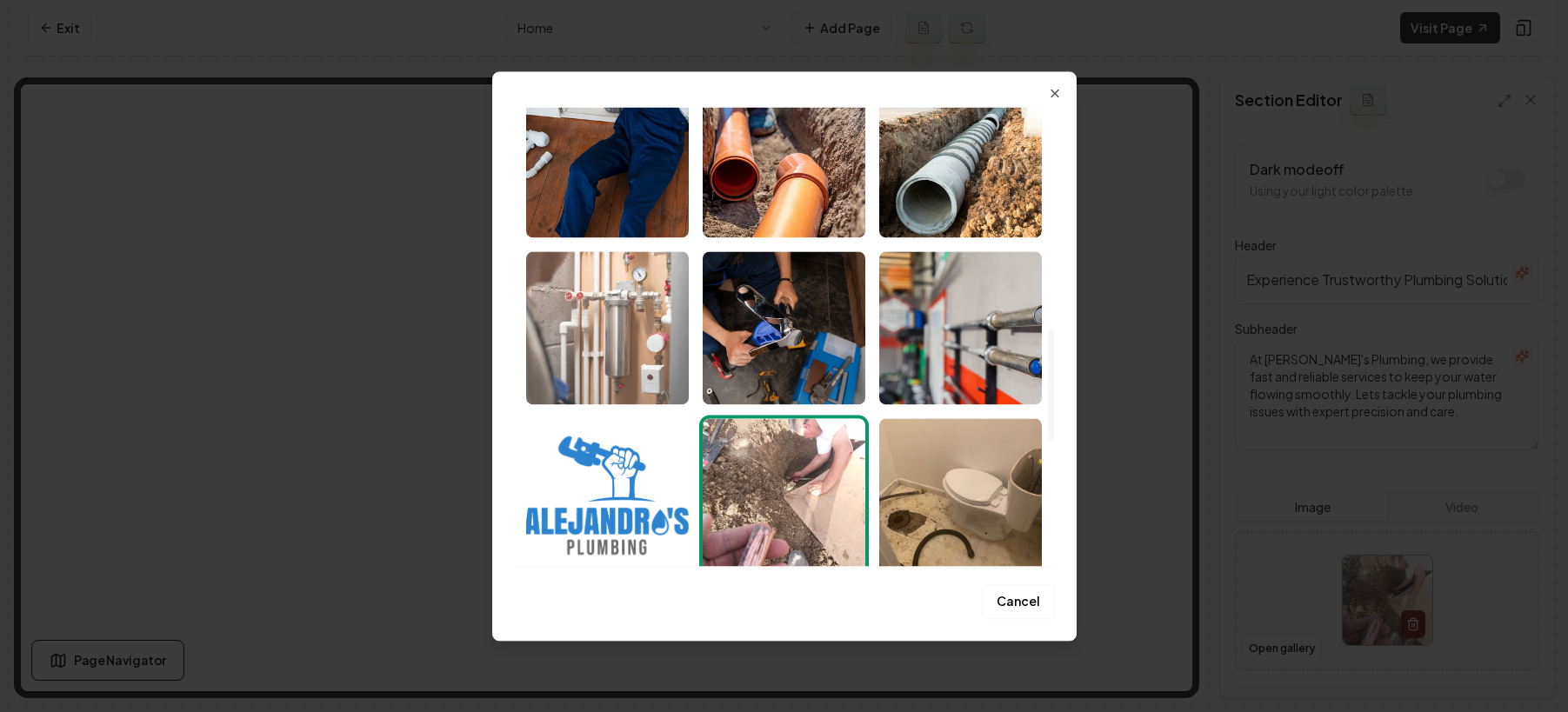
click at [607, 309] on img "Select image image_68a89e235c7cd75eb8b4a743.webp" at bounding box center [607, 328] width 163 height 153
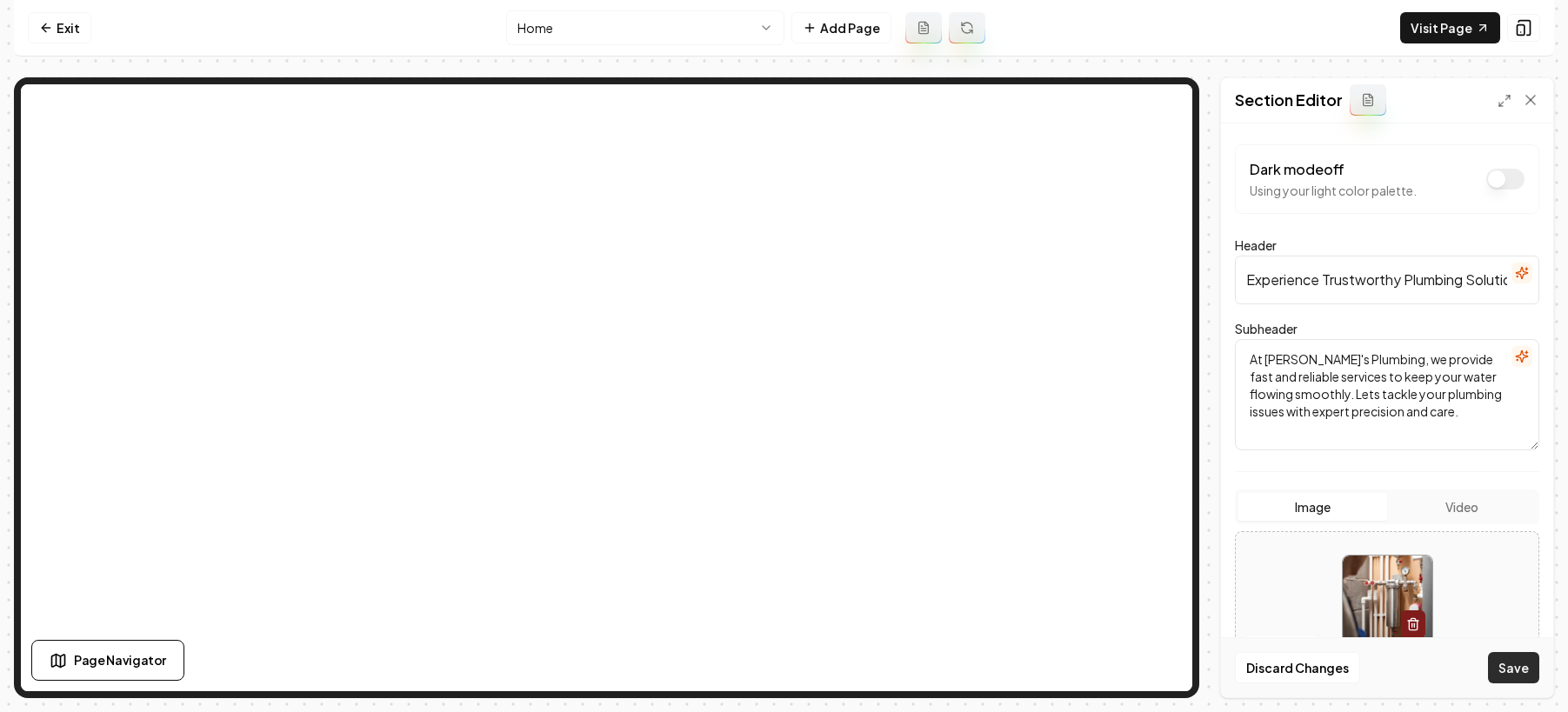
click at [1499, 666] on button "Save" at bounding box center [1514, 667] width 51 height 31
click at [47, 31] on icon at bounding box center [46, 27] width 14 height 14
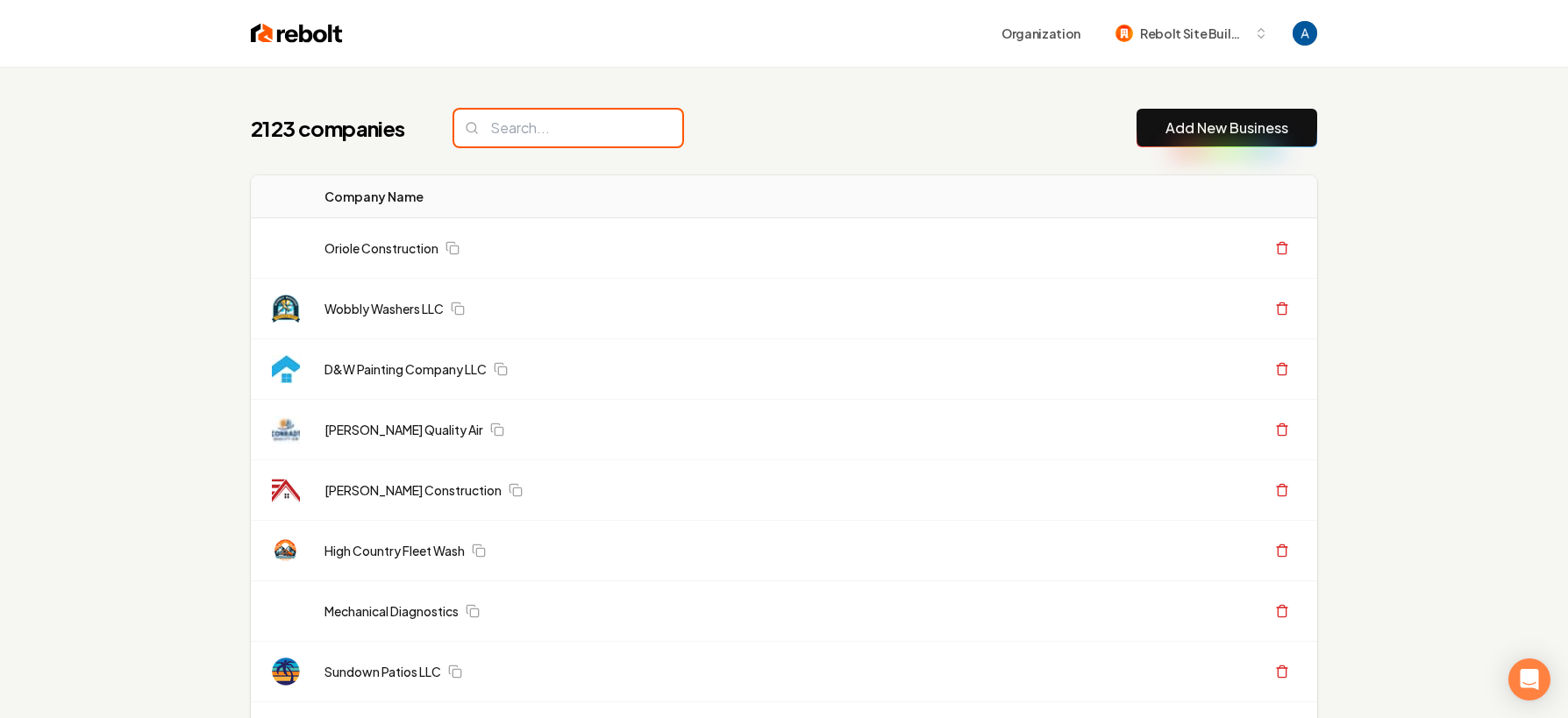
click at [559, 130] on input "search" at bounding box center [568, 128] width 228 height 37
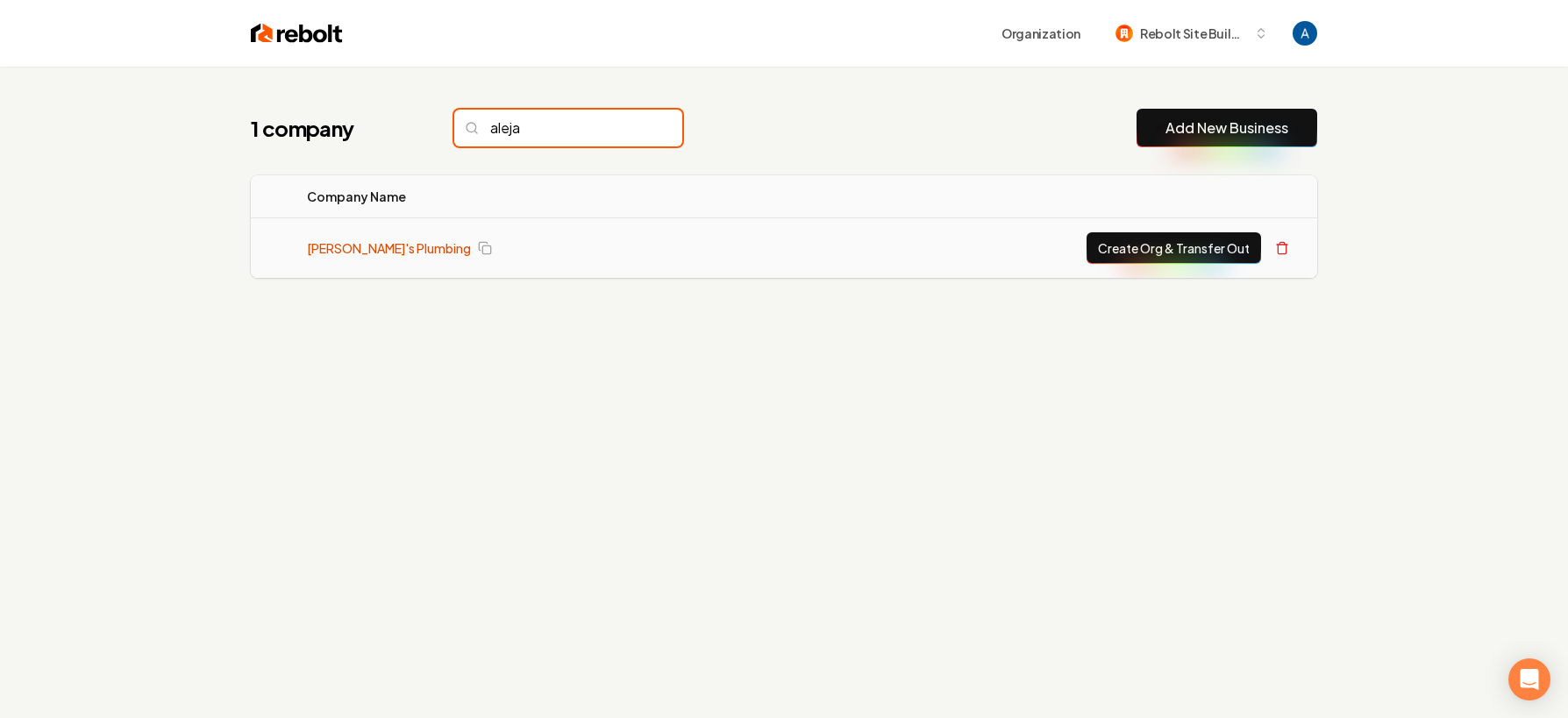
type input "aleja"
click at [386, 249] on link "[PERSON_NAME]'s Plumbing" at bounding box center [389, 248] width 164 height 17
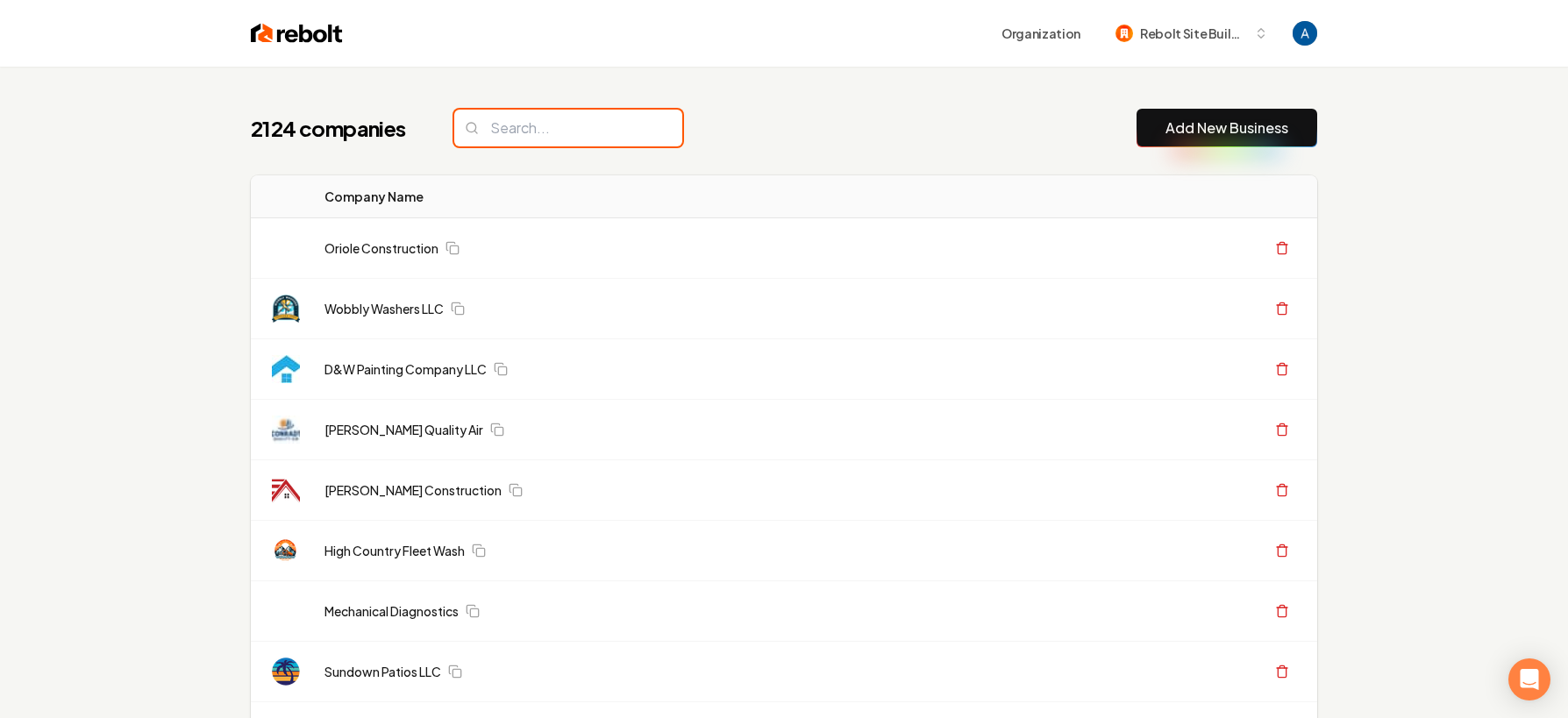
click at [556, 138] on input "search" at bounding box center [568, 128] width 228 height 37
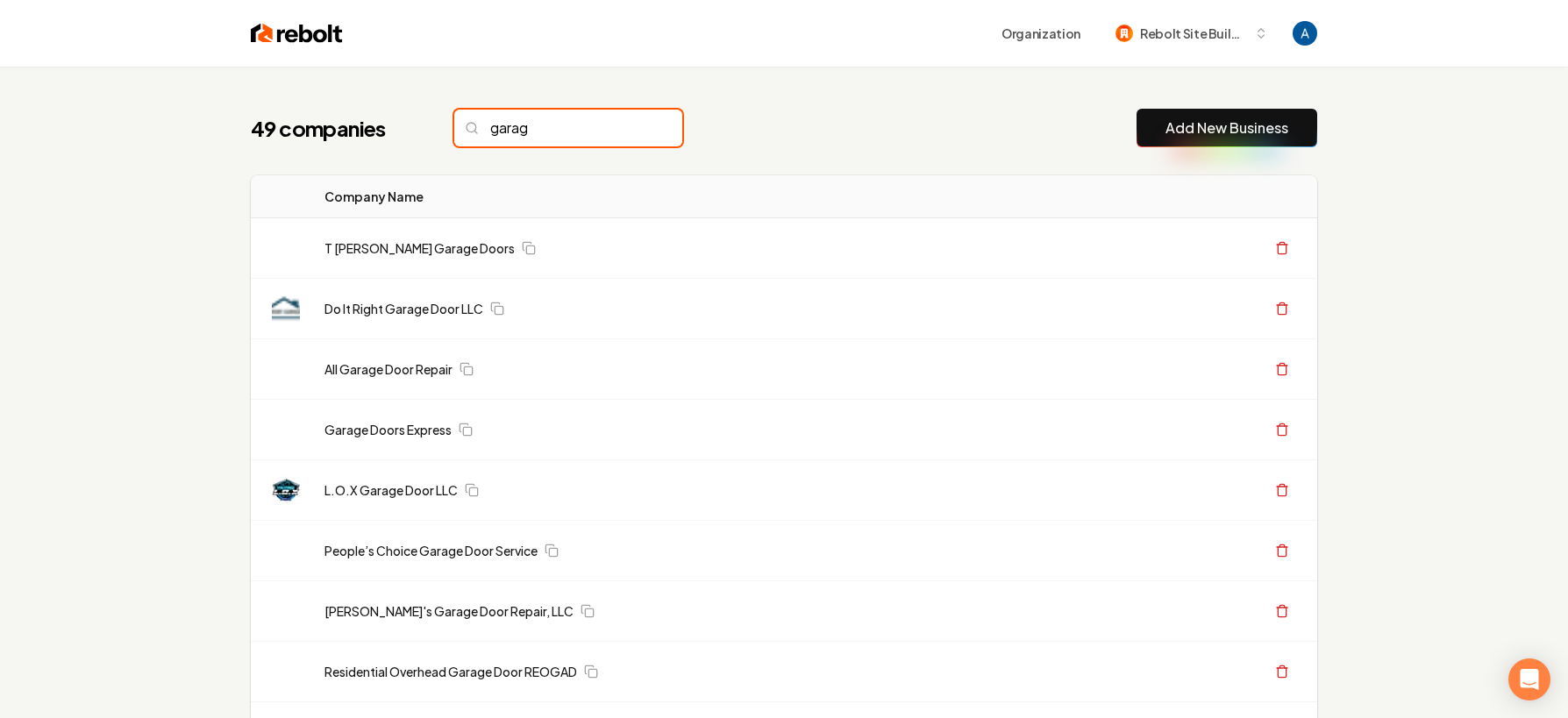
type input "garag"
click at [634, 127] on input "garag" at bounding box center [568, 128] width 228 height 37
click at [631, 126] on input "garag" at bounding box center [568, 128] width 228 height 37
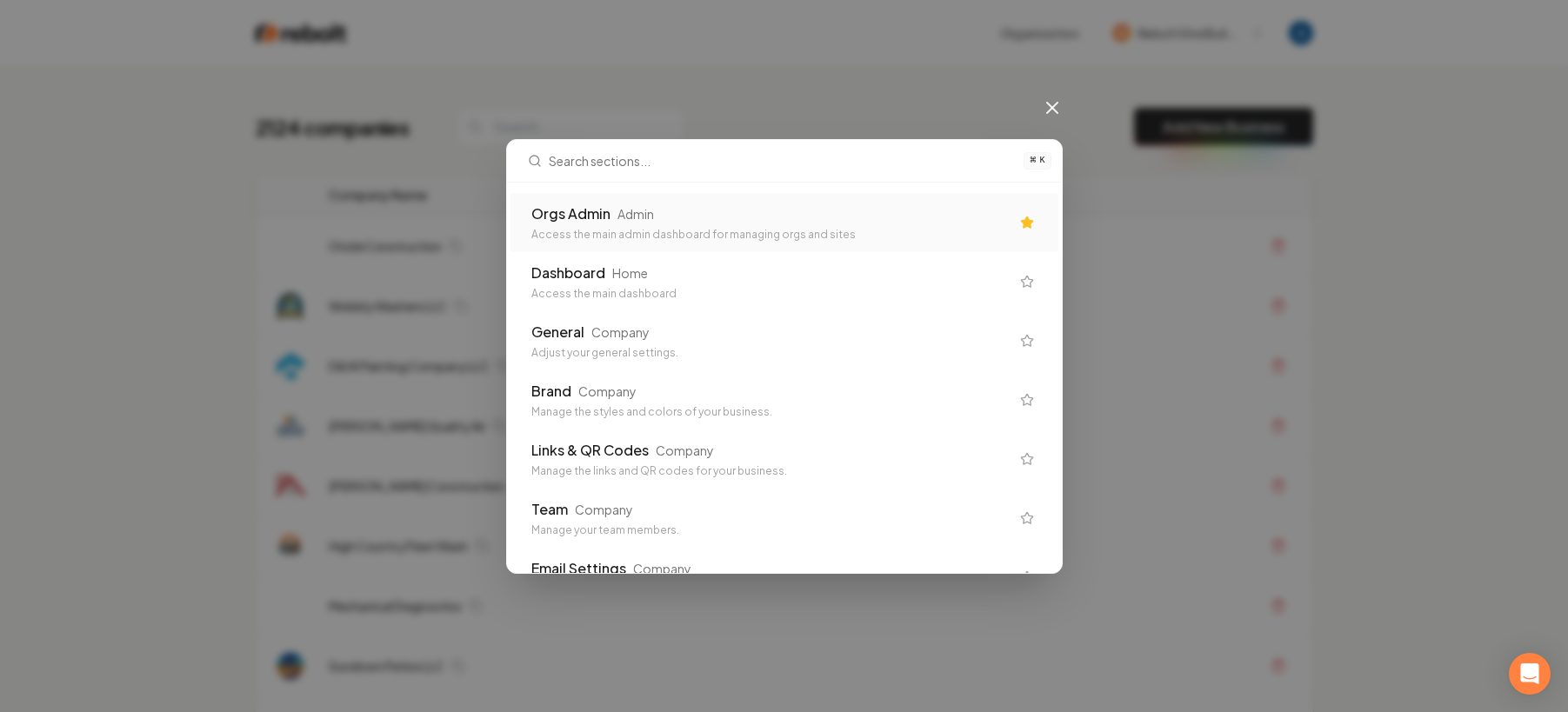
click at [793, 204] on div "Orgs Admin Admin" at bounding box center [771, 214] width 479 height 21
